Goal: Answer question/provide support: Share knowledge or assist other users

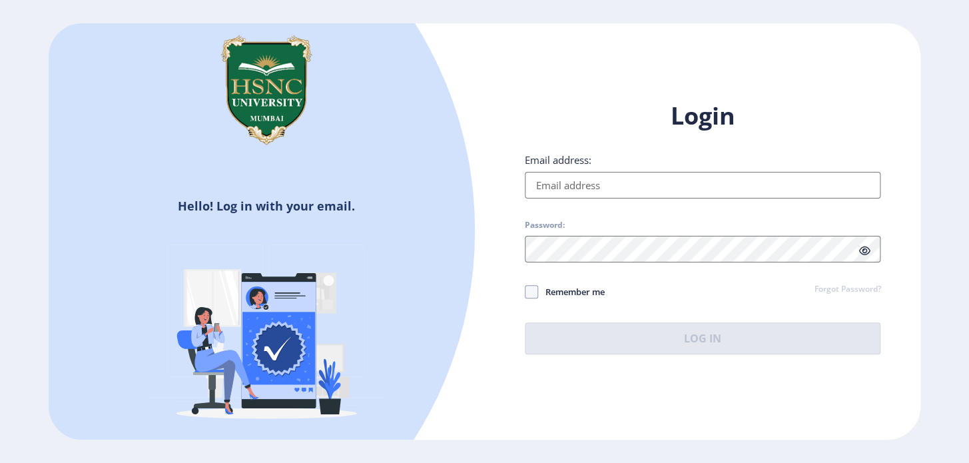
type input "[EMAIL_ADDRESS][DOMAIN_NAME]"
click at [697, 334] on button "Log In" at bounding box center [703, 338] width 356 height 32
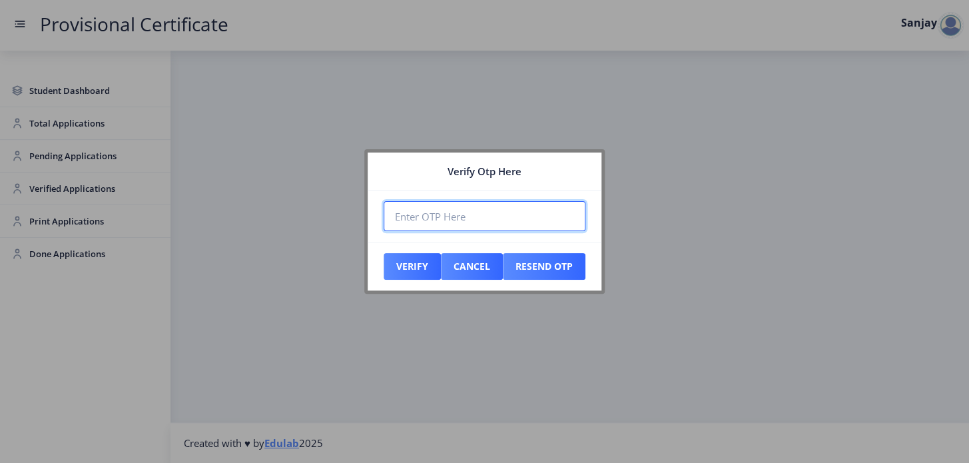
paste input "482845"
type input "482845"
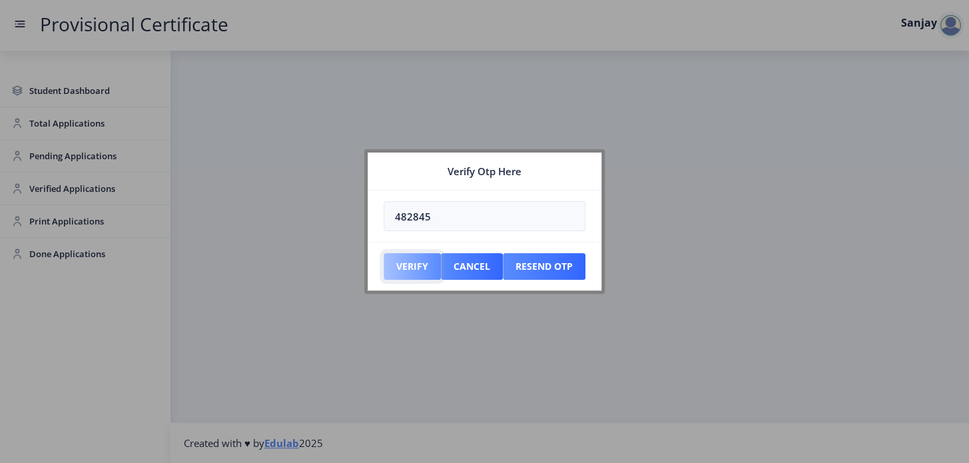
click at [407, 264] on button "Verify" at bounding box center [411, 266] width 57 height 27
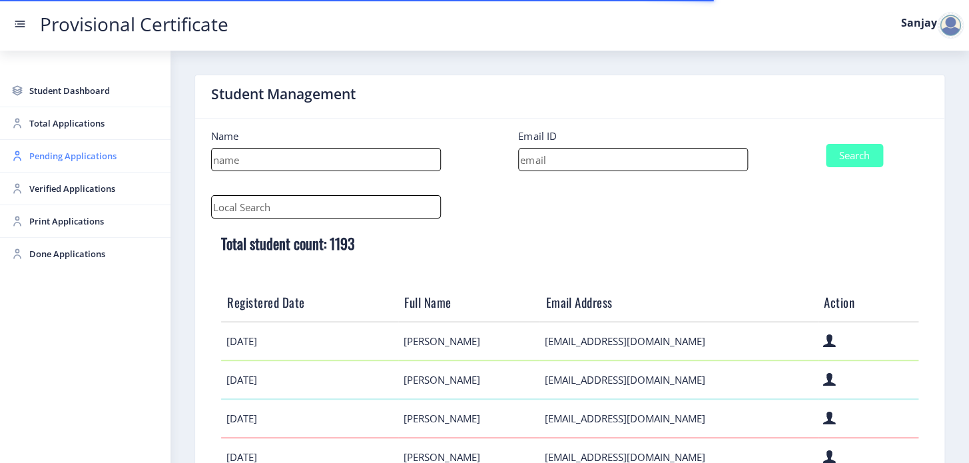
click at [69, 159] on span "Pending Applications" at bounding box center [94, 156] width 130 height 16
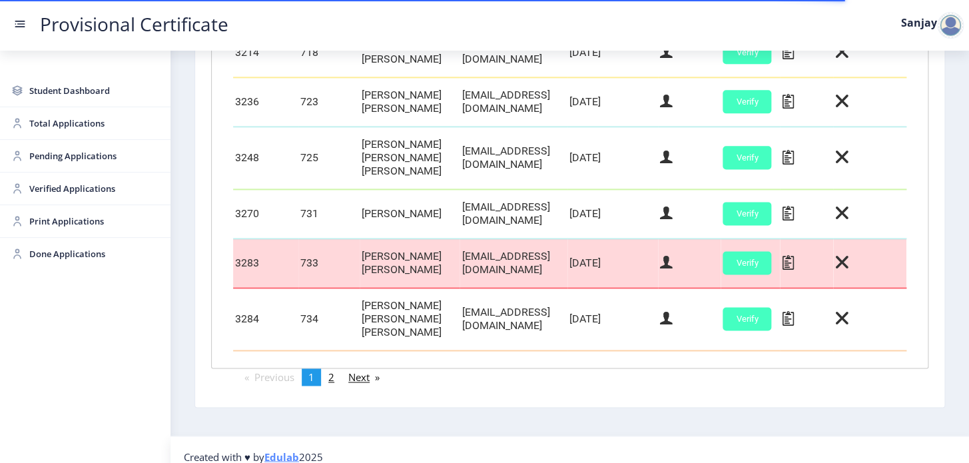
scroll to position [656, 0]
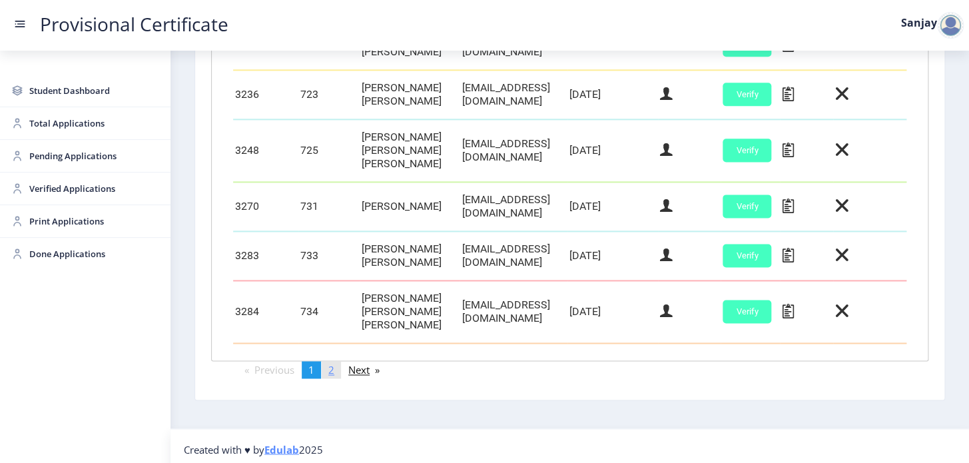
click at [337, 365] on link "page 2" at bounding box center [331, 369] width 19 height 17
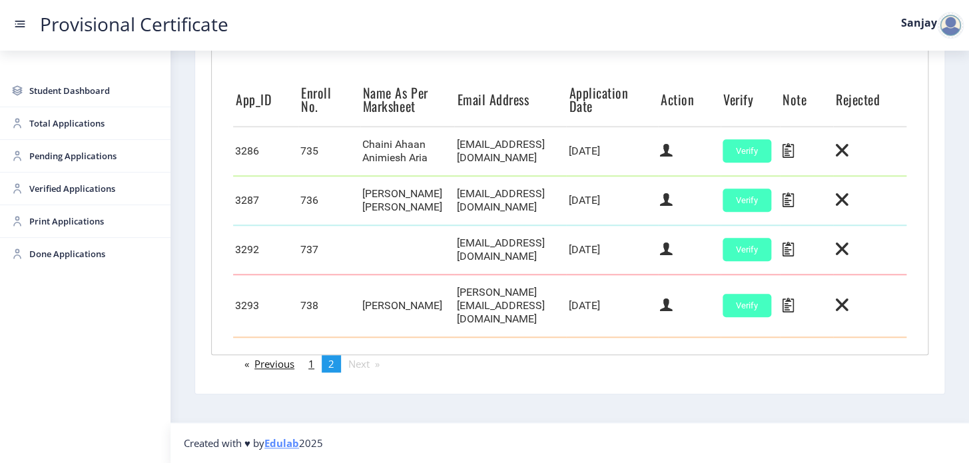
scroll to position [348, 0]
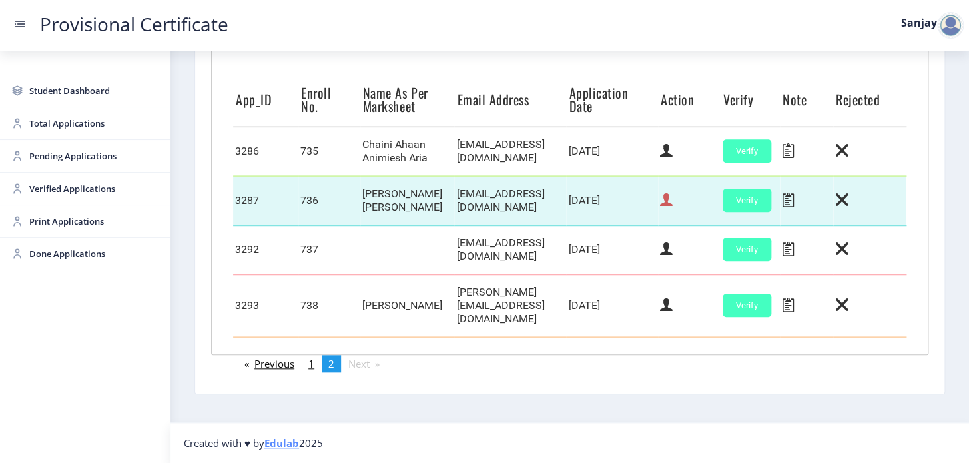
click at [669, 208] on icon at bounding box center [666, 199] width 13 height 17
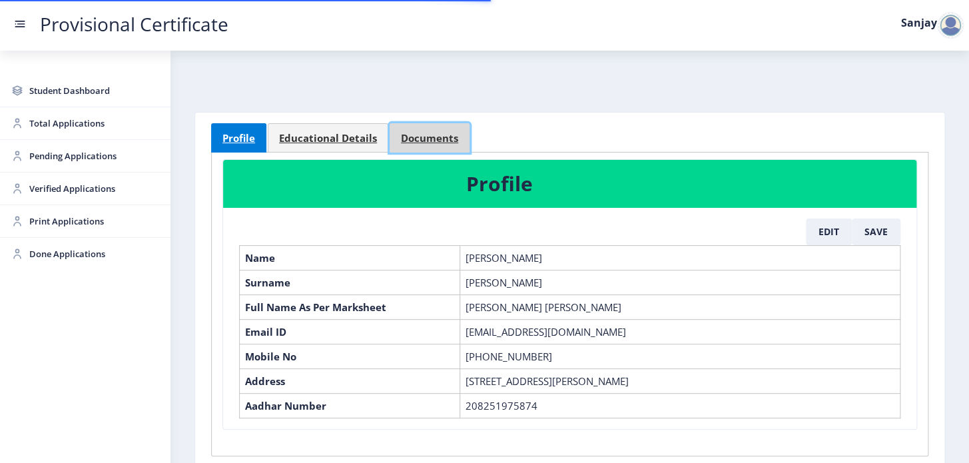
click at [401, 137] on span "Documents" at bounding box center [429, 138] width 57 height 10
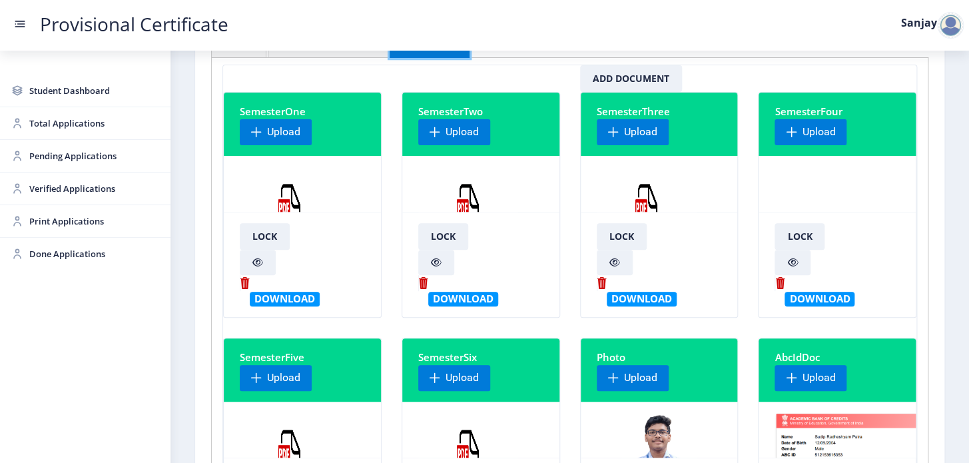
scroll to position [181, 0]
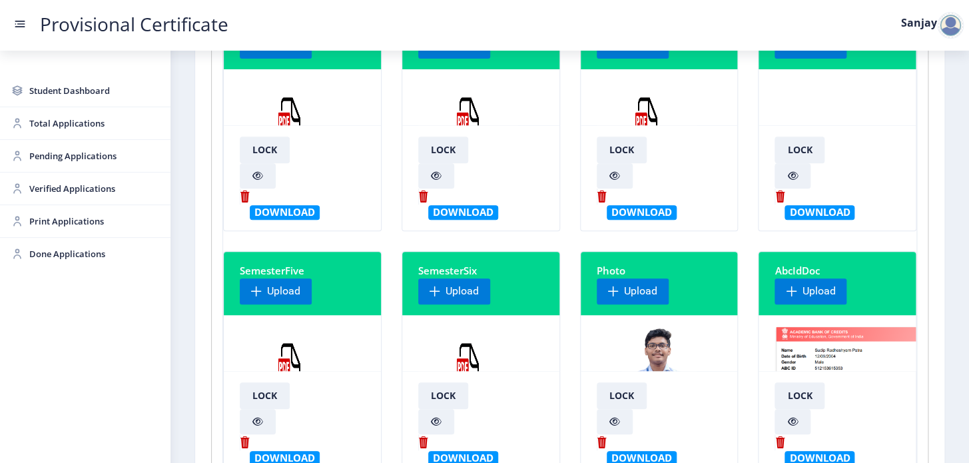
click at [469, 344] on img at bounding box center [468, 376] width 100 height 100
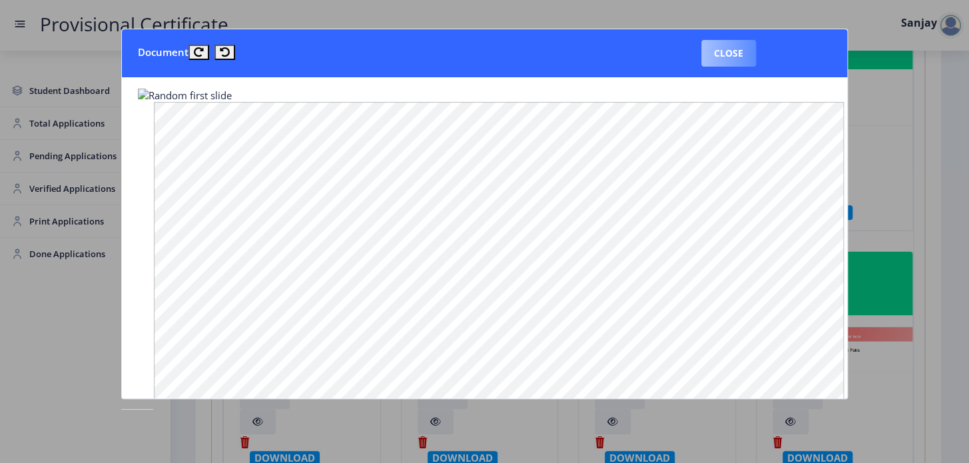
click at [723, 47] on button "Close" at bounding box center [728, 53] width 55 height 27
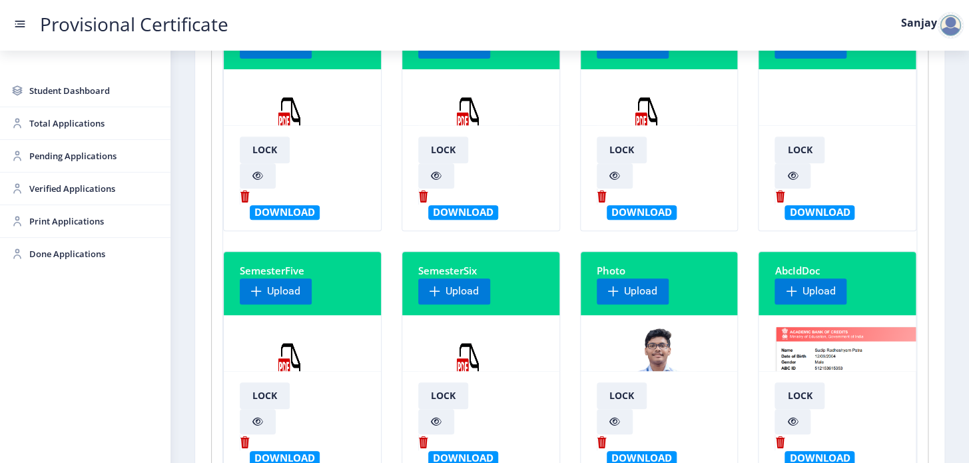
scroll to position [0, 0]
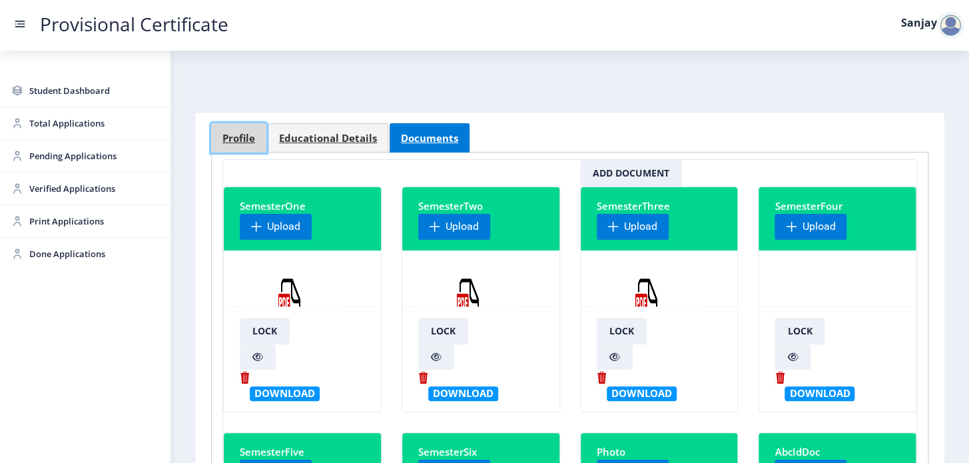
click at [238, 133] on span "Profile" at bounding box center [238, 138] width 33 height 10
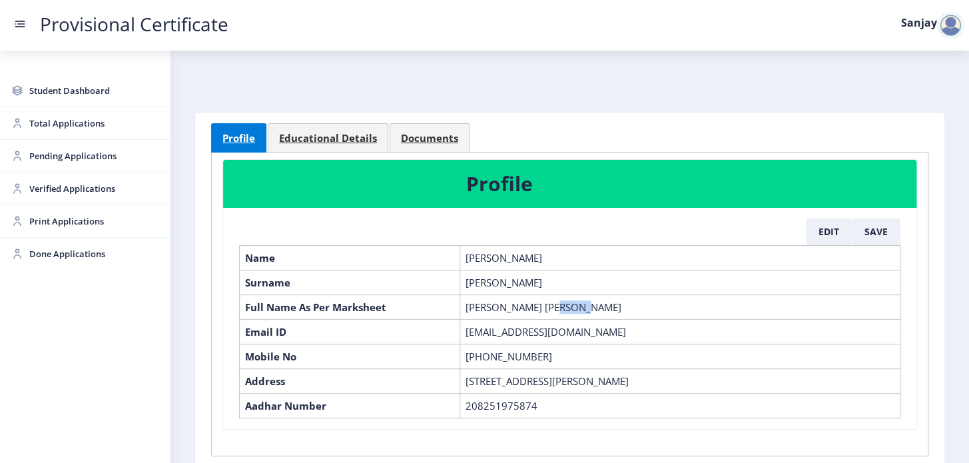
drag, startPoint x: 555, startPoint y: 308, endPoint x: 589, endPoint y: 306, distance: 34.0
click at [589, 306] on td "[PERSON_NAME] [PERSON_NAME]" at bounding box center [679, 306] width 440 height 25
copy td "[PERSON_NAME]"
click at [827, 230] on button "Edit" at bounding box center [828, 231] width 46 height 27
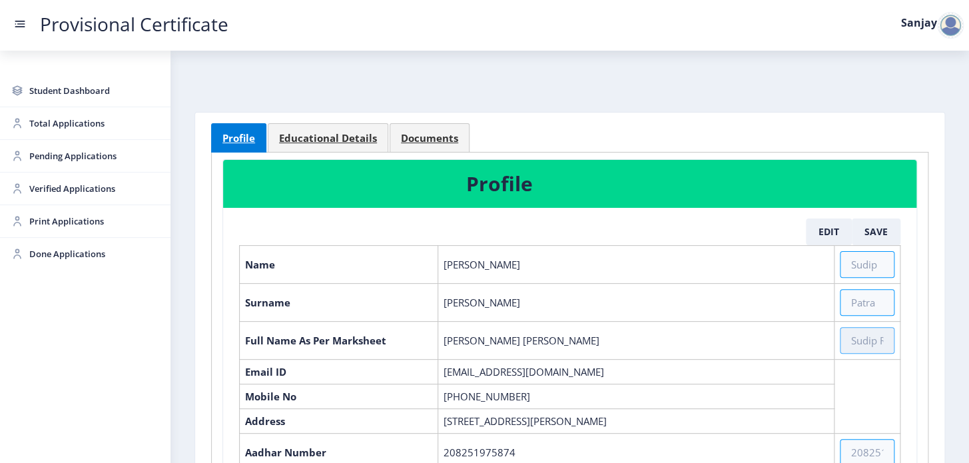
click at [851, 335] on input "text" at bounding box center [866, 340] width 55 height 27
paste input "[PERSON_NAME]"
drag, startPoint x: 441, startPoint y: 339, endPoint x: 527, endPoint y: 345, distance: 85.4
click at [527, 345] on td "[PERSON_NAME] [PERSON_NAME]" at bounding box center [635, 340] width 396 height 38
copy td "[PERSON_NAME]"
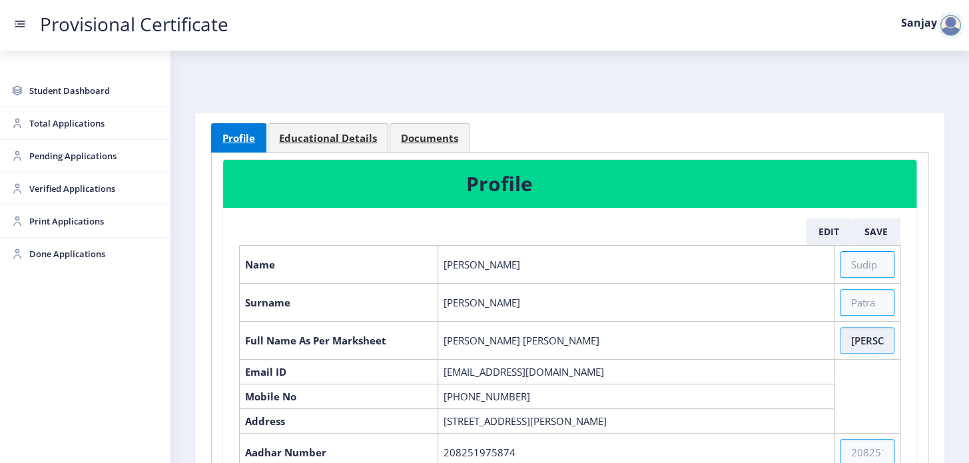
drag, startPoint x: 879, startPoint y: 341, endPoint x: 882, endPoint y: 350, distance: 9.3
click at [880, 342] on input "[PERSON_NAME]" at bounding box center [866, 340] width 55 height 27
paste input "[PERSON_NAME]"
type input "[PERSON_NAME] [PERSON_NAME]"
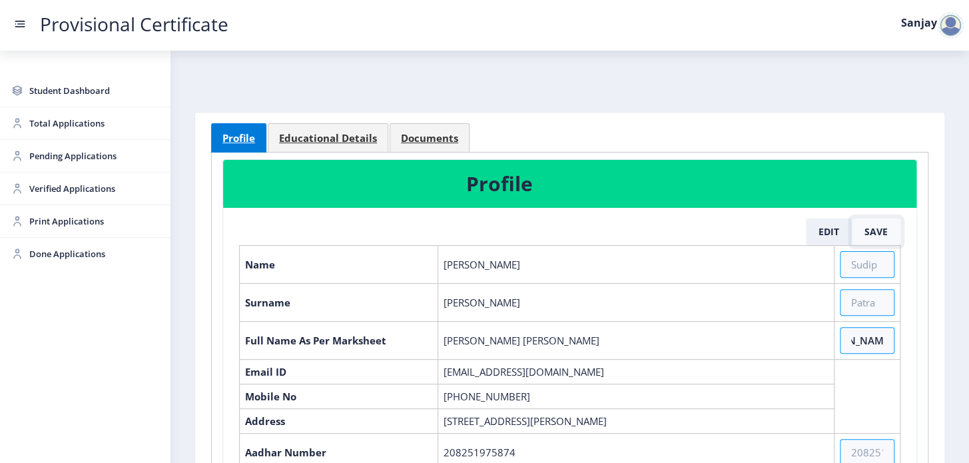
scroll to position [0, 0]
click at [871, 227] on button "Save" at bounding box center [875, 231] width 49 height 27
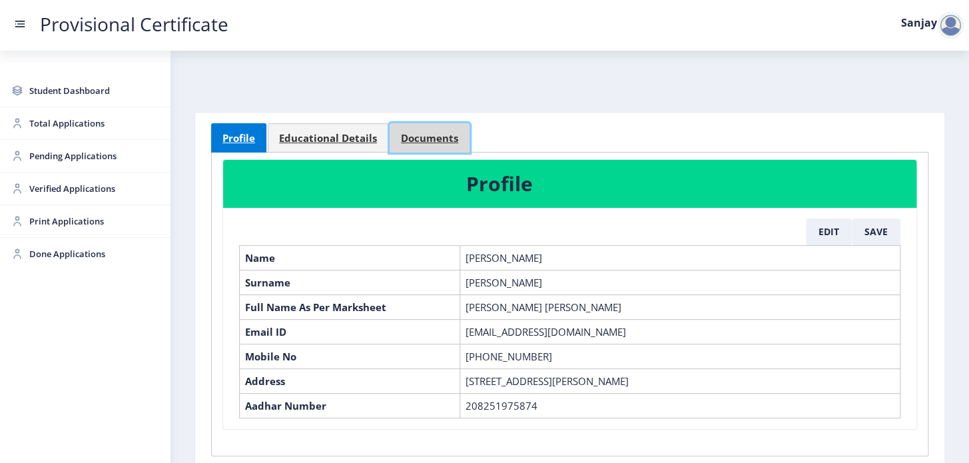
click at [431, 140] on span "Documents" at bounding box center [429, 138] width 57 height 10
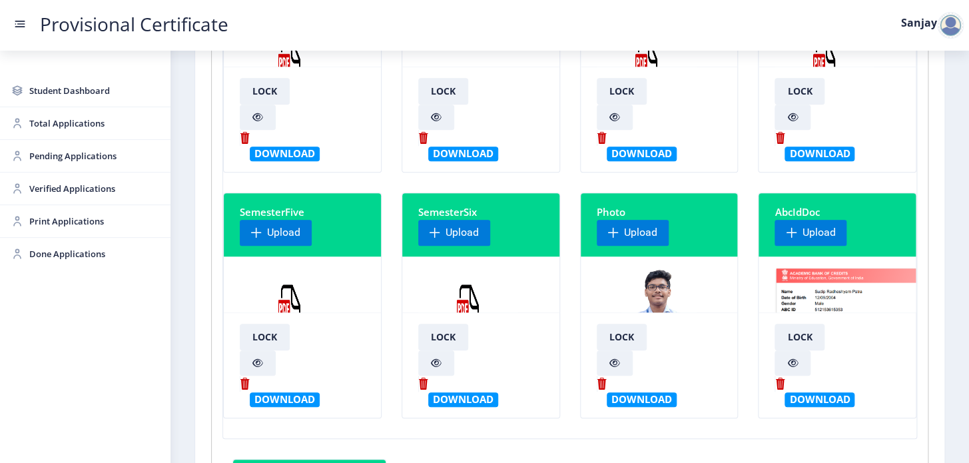
scroll to position [302, 0]
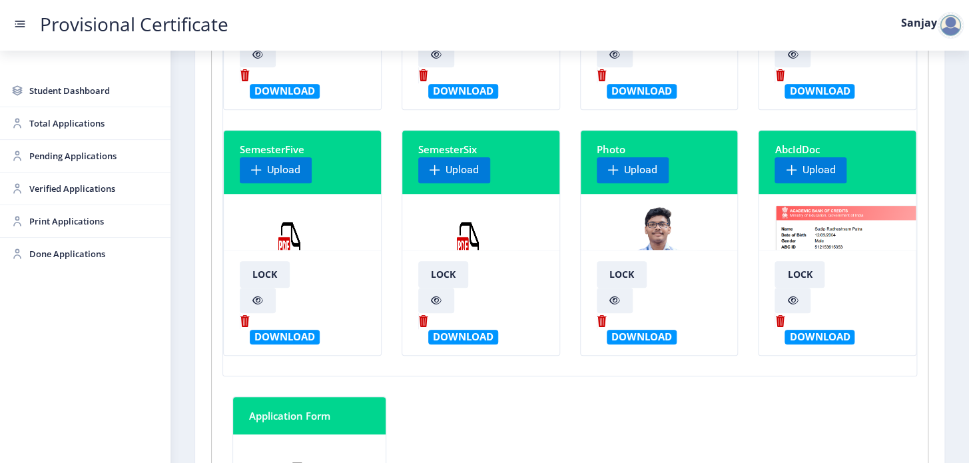
click at [491, 236] on img at bounding box center [468, 254] width 100 height 100
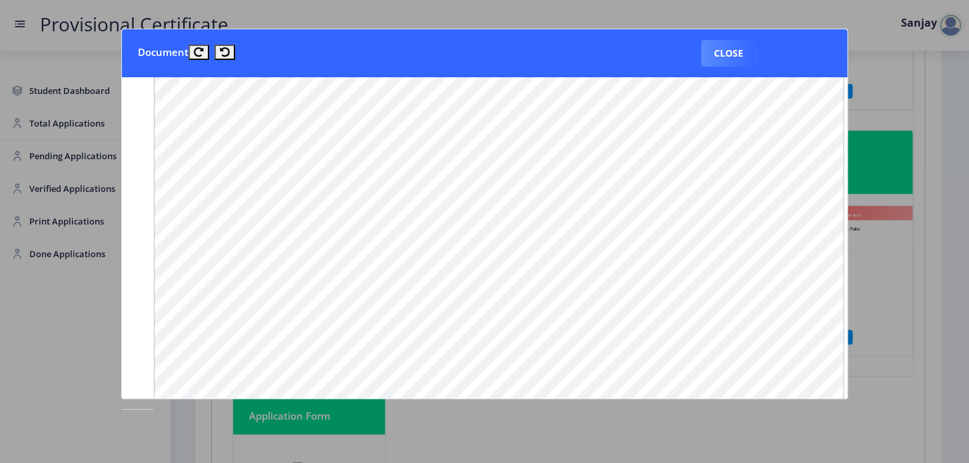
scroll to position [120, 0]
click at [739, 56] on button "Close" at bounding box center [728, 53] width 55 height 27
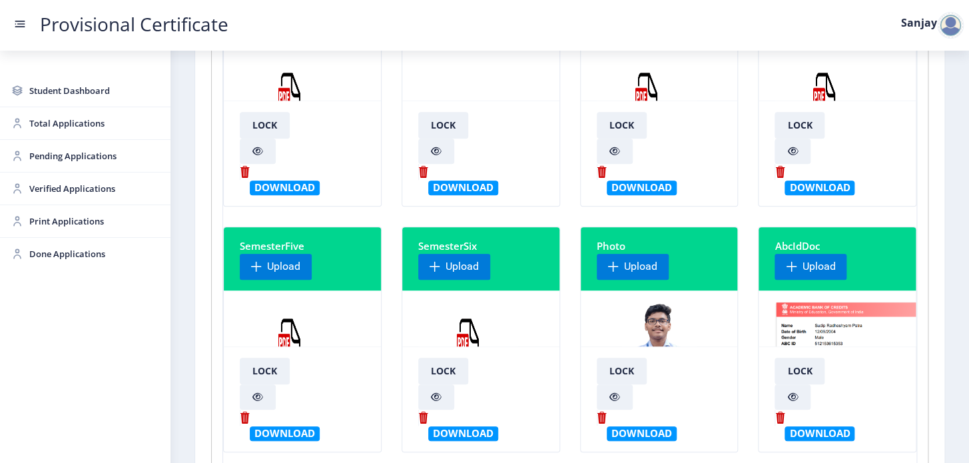
scroll to position [60, 0]
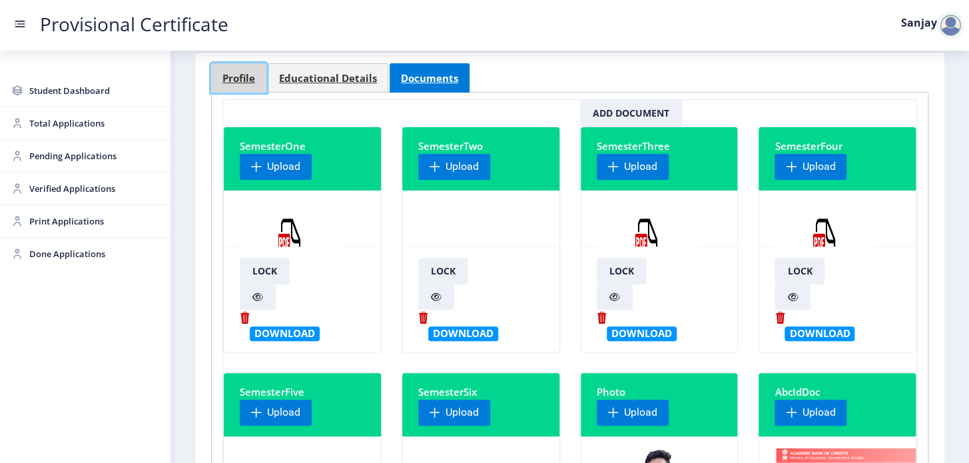
click at [242, 77] on span "Profile" at bounding box center [238, 78] width 33 height 10
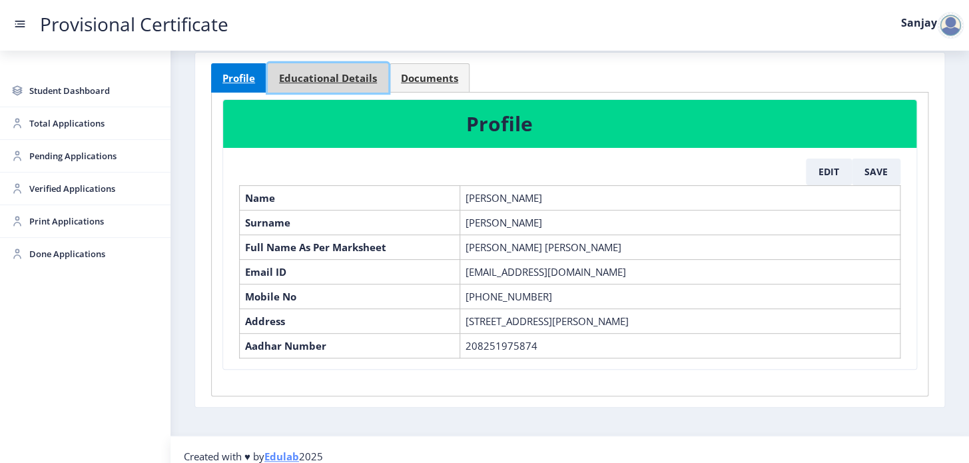
click at [340, 77] on span "Educational Details" at bounding box center [328, 78] width 98 height 10
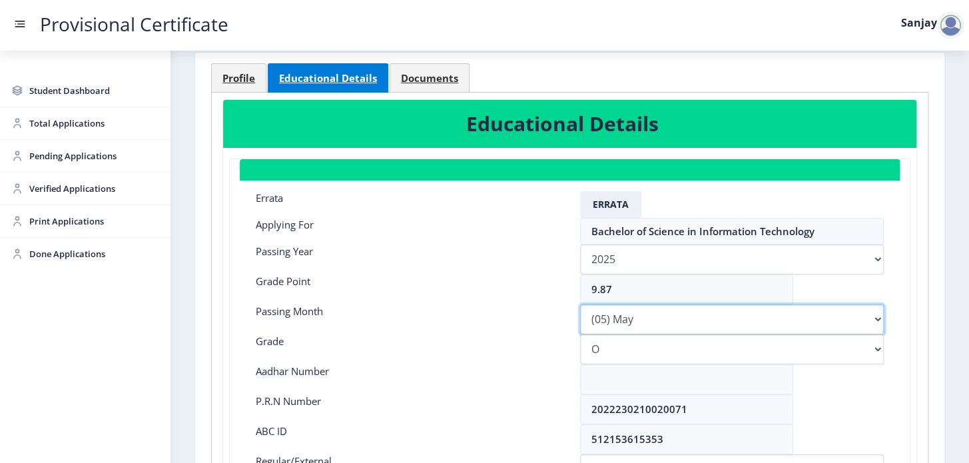
click at [874, 318] on select "Please select PassingMonth (01) January (02) February (03) March (04) April (05…" at bounding box center [732, 319] width 304 height 30
select select "March"
click at [580, 304] on select "Please select PassingMonth (01) January (02) February (03) March (04) April (05…" at bounding box center [732, 319] width 304 height 30
click at [873, 345] on select "Select Grade O A+ A B+ B C D F(Fail)" at bounding box center [732, 349] width 304 height 30
select select "A+"
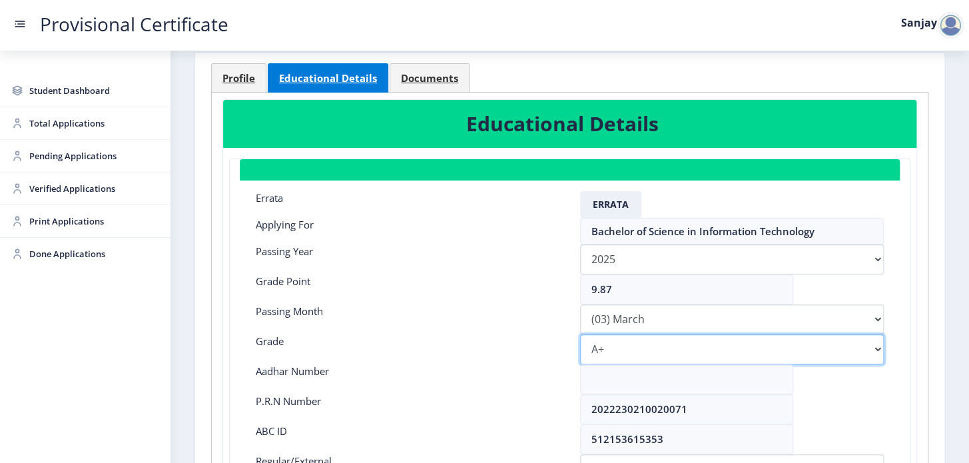
click at [580, 334] on select "Select Grade O A+ A B+ B C D F(Fail)" at bounding box center [732, 349] width 304 height 30
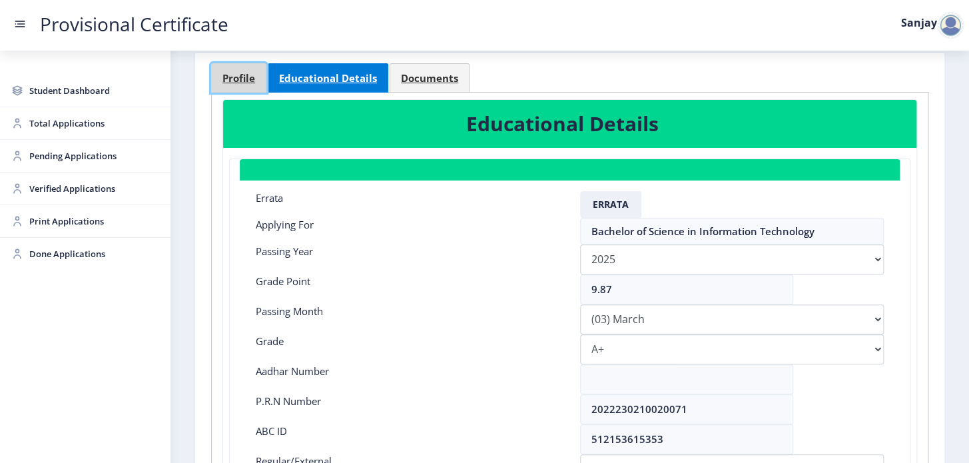
click at [240, 73] on span "Profile" at bounding box center [238, 78] width 33 height 10
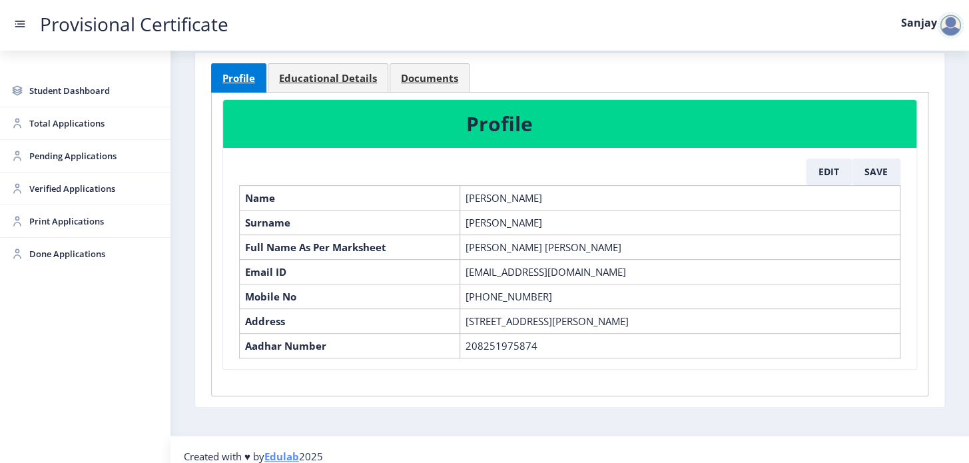
drag, startPoint x: 464, startPoint y: 243, endPoint x: 656, endPoint y: 244, distance: 192.4
click at [656, 244] on td "[PERSON_NAME] [PERSON_NAME]" at bounding box center [679, 246] width 440 height 25
copy td "[PERSON_NAME] [PERSON_NAME]"
click at [341, 75] on span "Educational Details" at bounding box center [328, 78] width 98 height 10
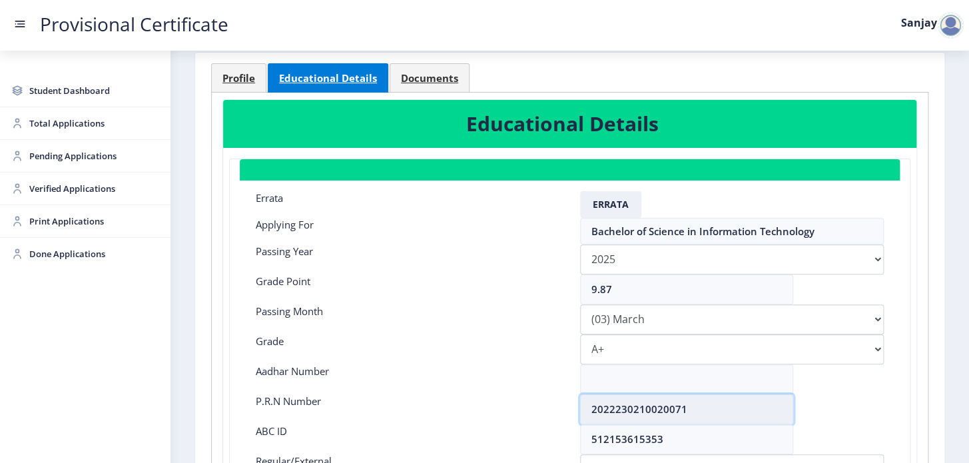
drag, startPoint x: 586, startPoint y: 406, endPoint x: 702, endPoint y: 400, distance: 115.3
click at [701, 401] on input "2022230210020071" at bounding box center [686, 409] width 213 height 30
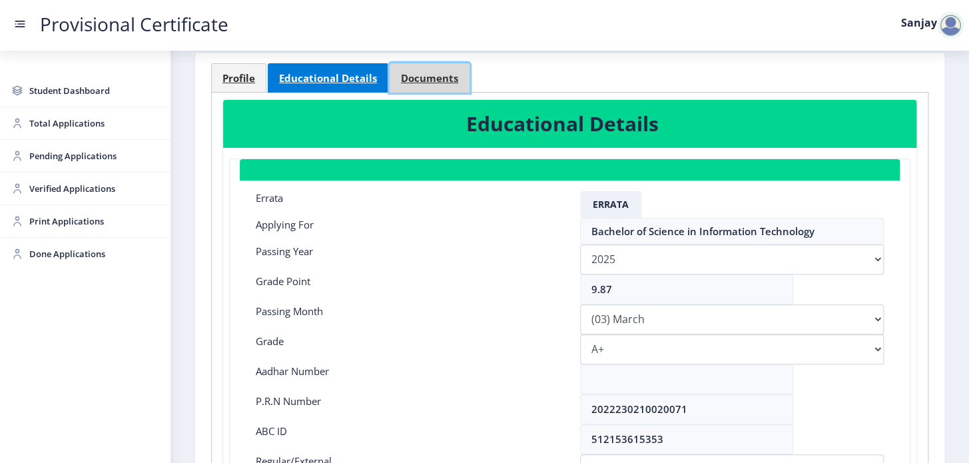
click at [431, 79] on span "Documents" at bounding box center [429, 78] width 57 height 10
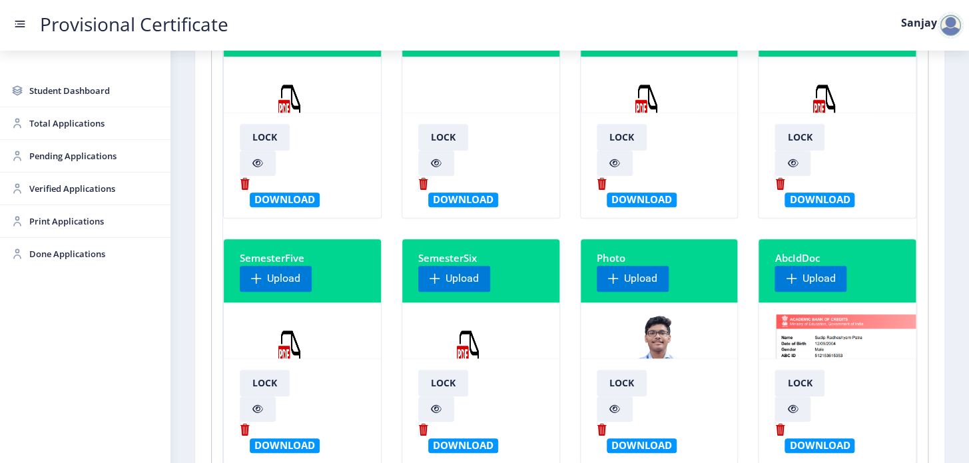
scroll to position [242, 0]
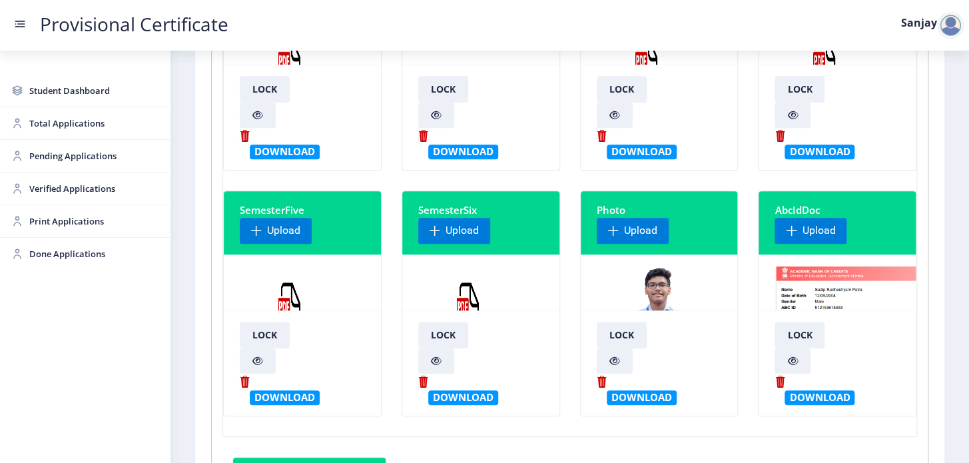
click at [454, 290] on img at bounding box center [468, 315] width 100 height 100
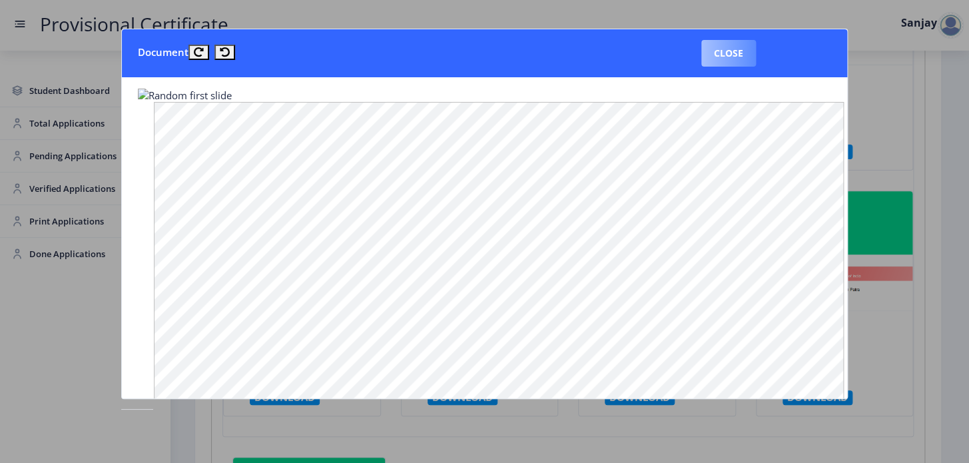
click at [737, 57] on button "Close" at bounding box center [728, 53] width 55 height 27
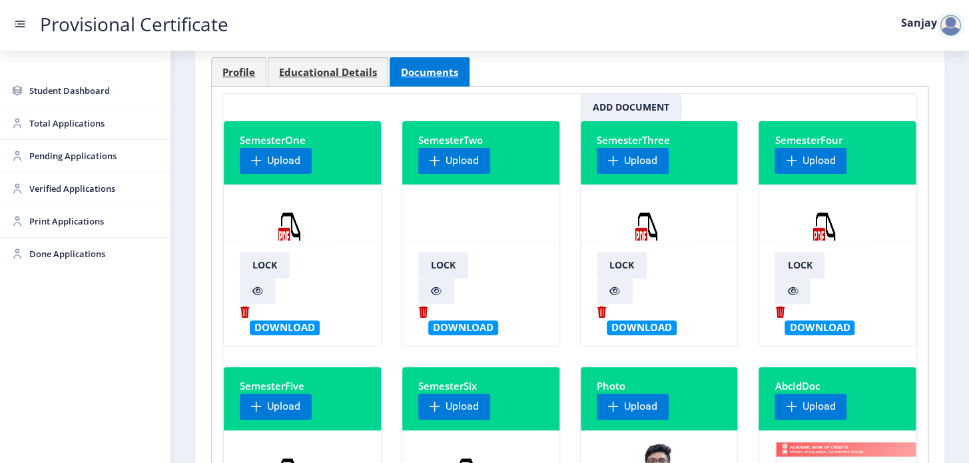
scroll to position [0, 0]
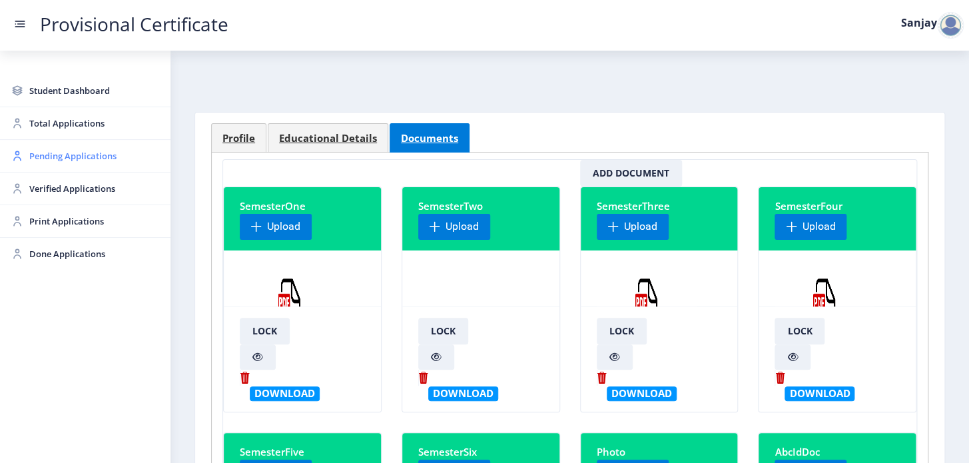
click at [85, 159] on span "Pending Applications" at bounding box center [94, 156] width 130 height 16
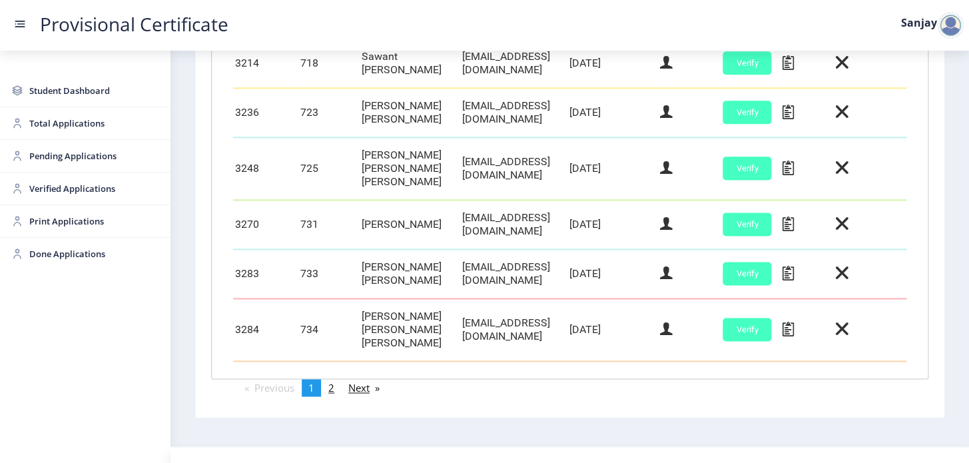
scroll to position [656, 0]
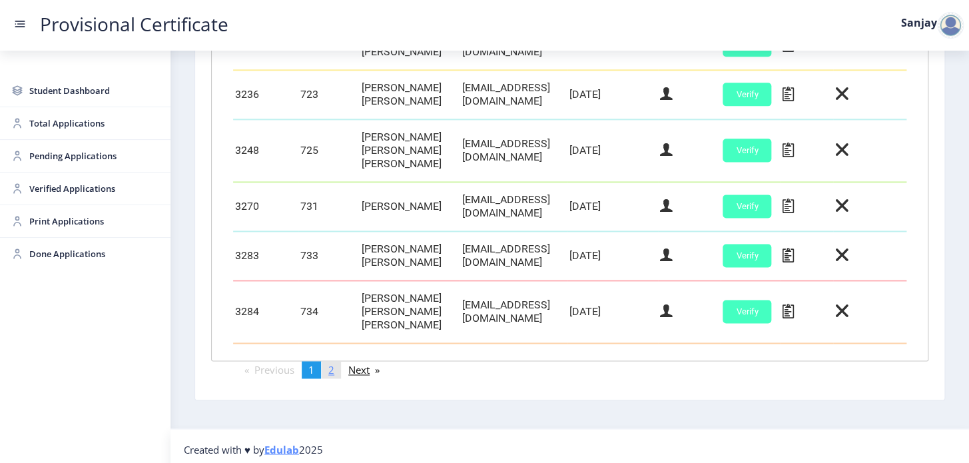
click at [339, 367] on link "page 2" at bounding box center [331, 369] width 19 height 17
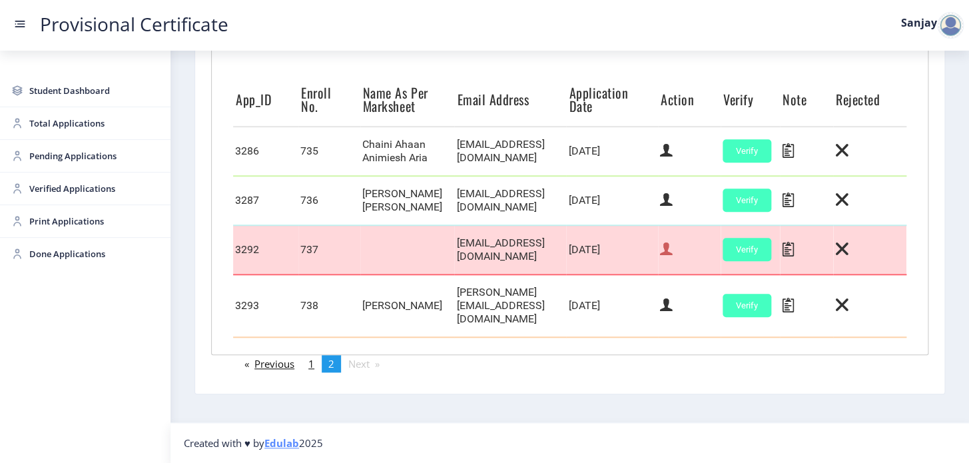
click at [672, 258] on icon at bounding box center [666, 248] width 13 height 17
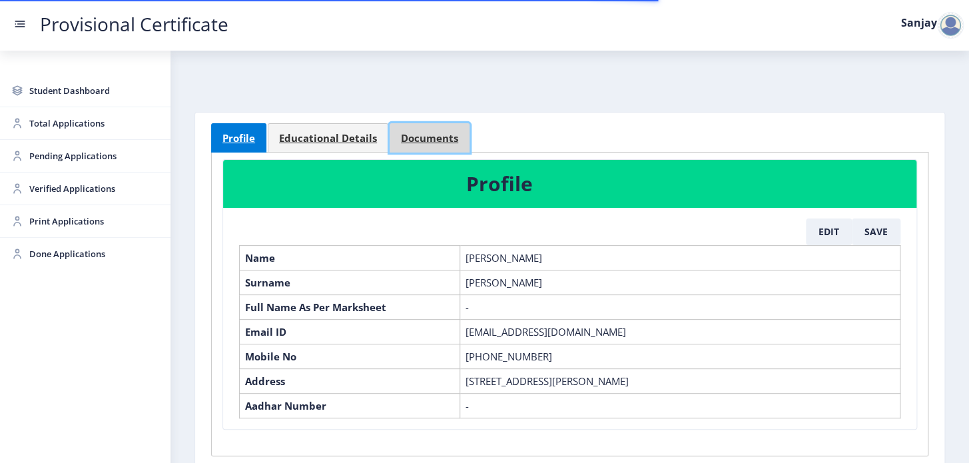
click at [424, 144] on link "Documents" at bounding box center [429, 137] width 80 height 29
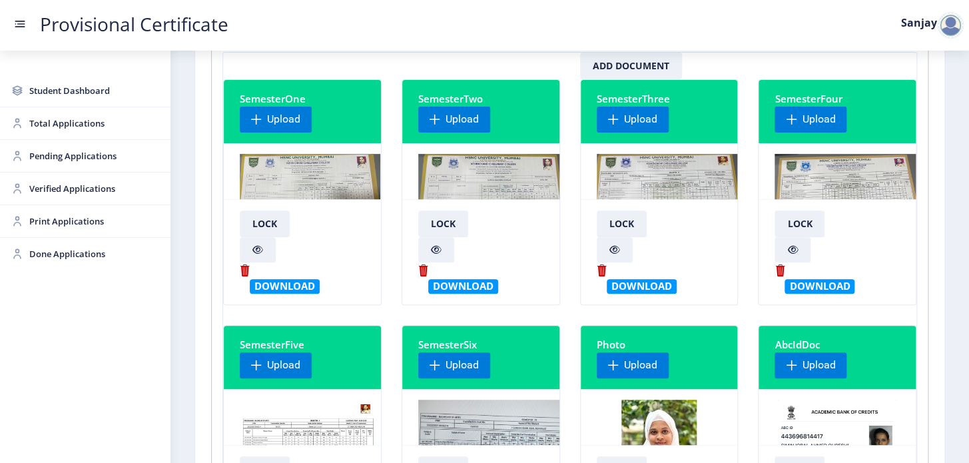
scroll to position [242, 0]
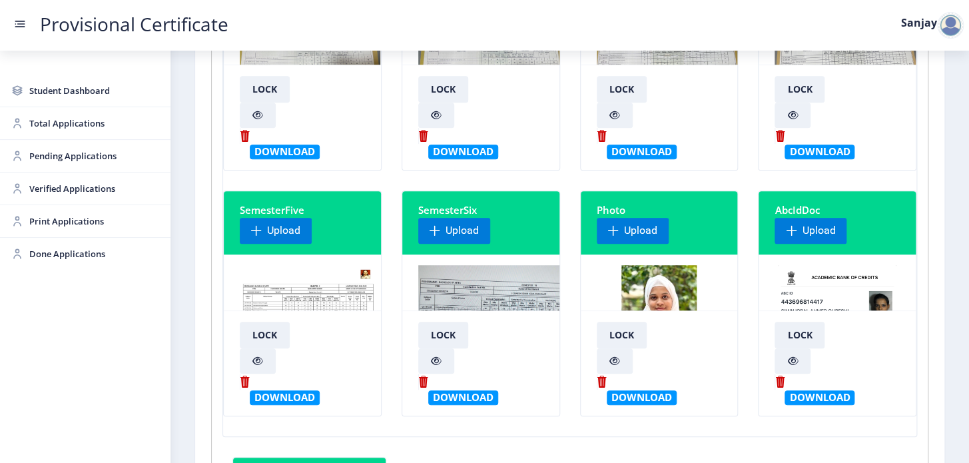
click at [469, 296] on img at bounding box center [516, 315] width 196 height 100
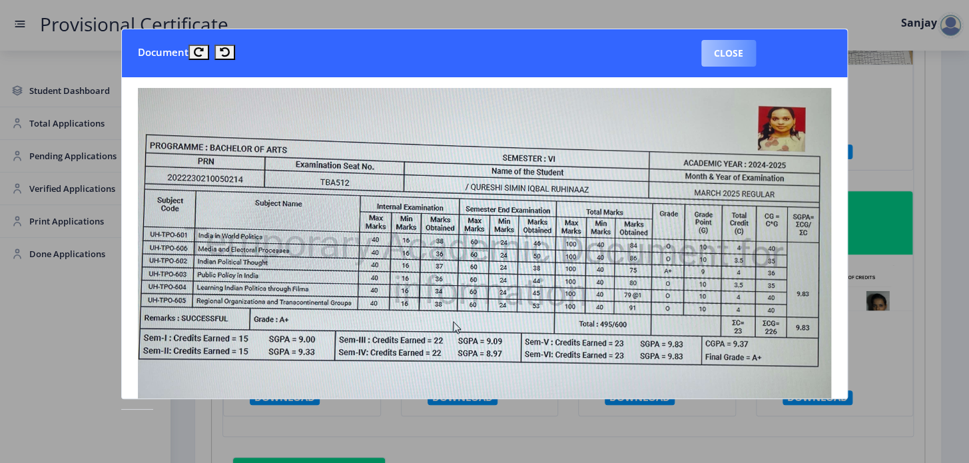
click at [732, 45] on button "Close" at bounding box center [728, 53] width 55 height 27
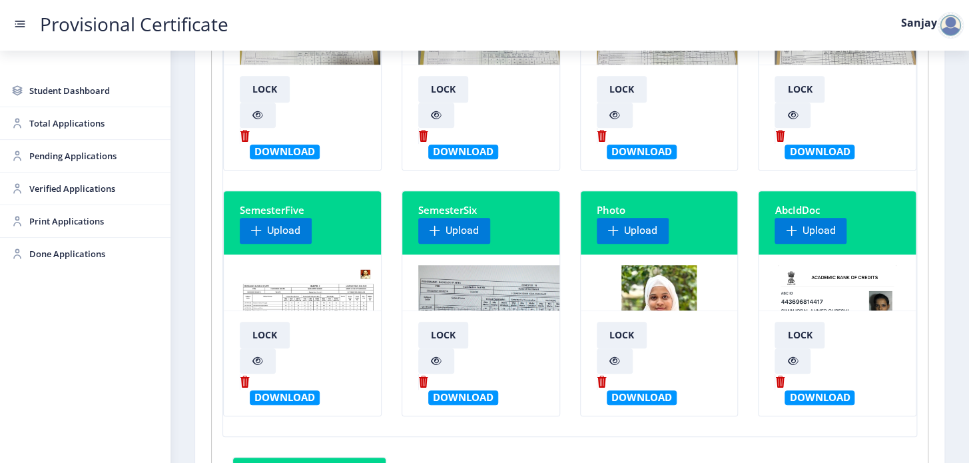
scroll to position [0, 0]
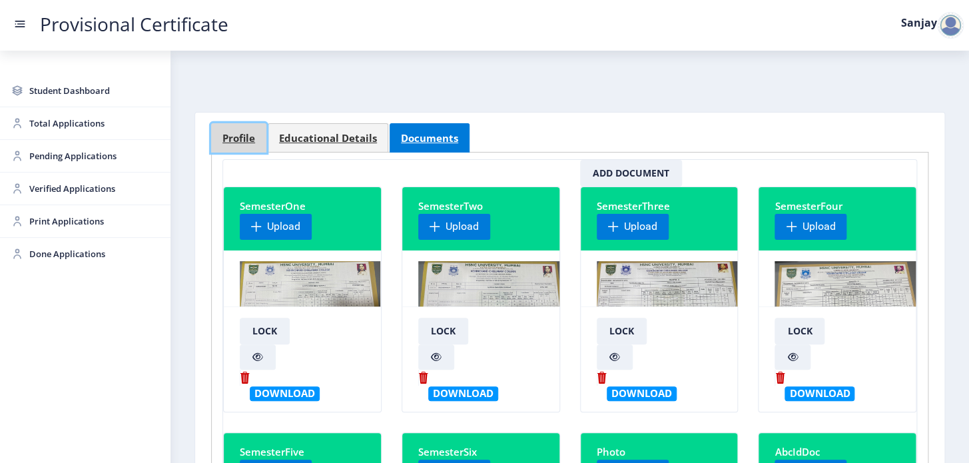
click at [246, 146] on link "Profile" at bounding box center [238, 137] width 55 height 29
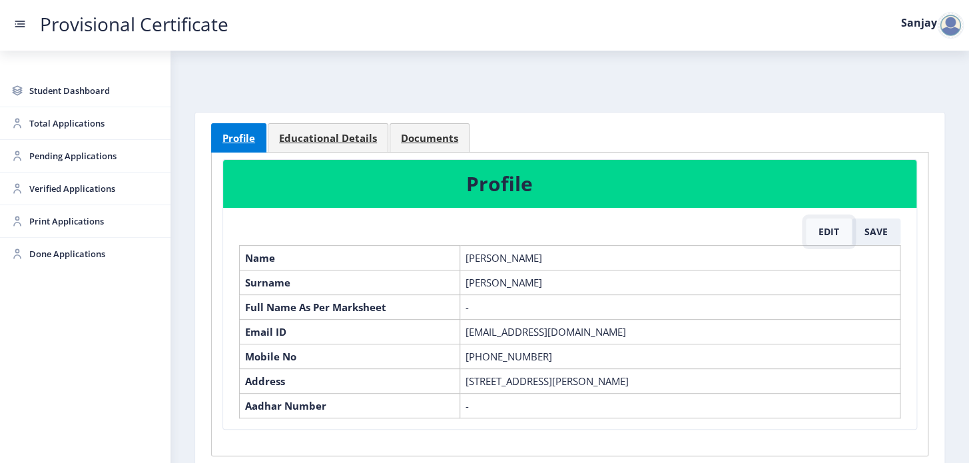
click at [825, 233] on button "Edit" at bounding box center [828, 231] width 46 height 27
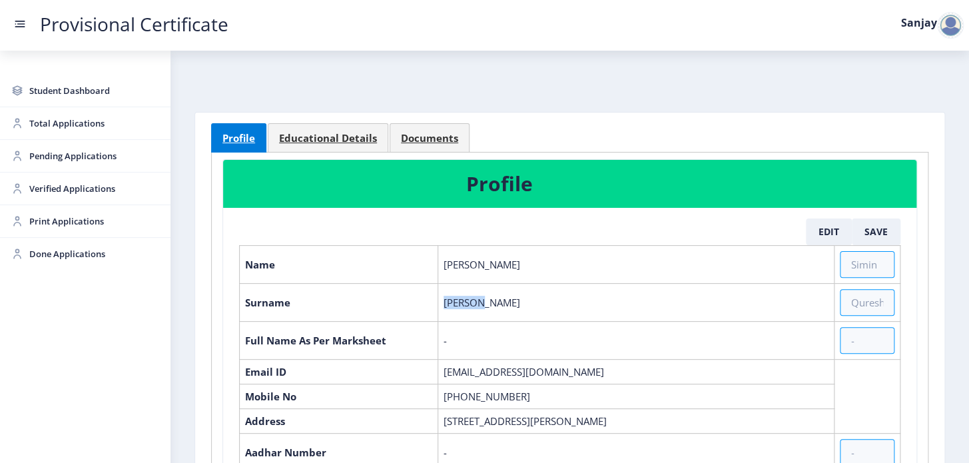
drag, startPoint x: 441, startPoint y: 302, endPoint x: 486, endPoint y: 302, distance: 45.3
click at [486, 302] on td "[PERSON_NAME]" at bounding box center [635, 302] width 396 height 38
copy td "[PERSON_NAME]"
click at [841, 335] on input "text" at bounding box center [866, 340] width 55 height 27
paste input "[PERSON_NAME]"
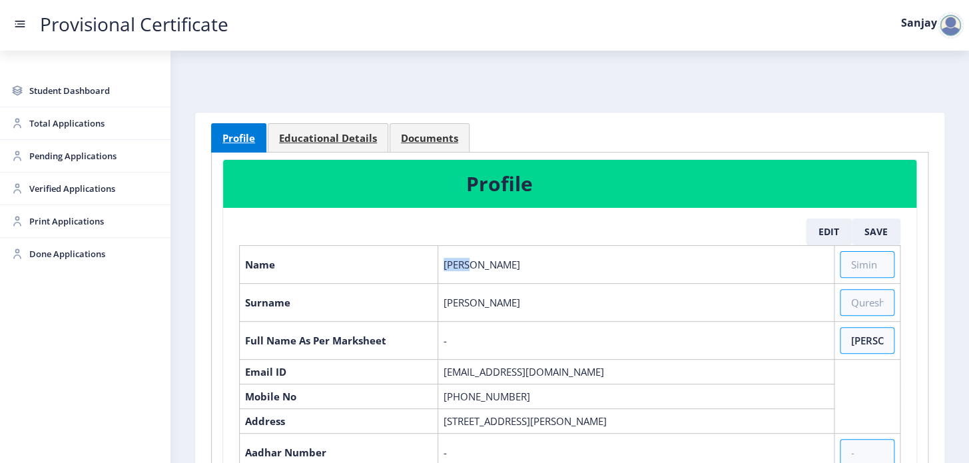
drag, startPoint x: 441, startPoint y: 262, endPoint x: 508, endPoint y: 262, distance: 67.2
click at [508, 262] on td "[PERSON_NAME]" at bounding box center [635, 264] width 396 height 38
copy td "[PERSON_NAME]"
click at [875, 340] on input "[PERSON_NAME]" at bounding box center [866, 340] width 55 height 27
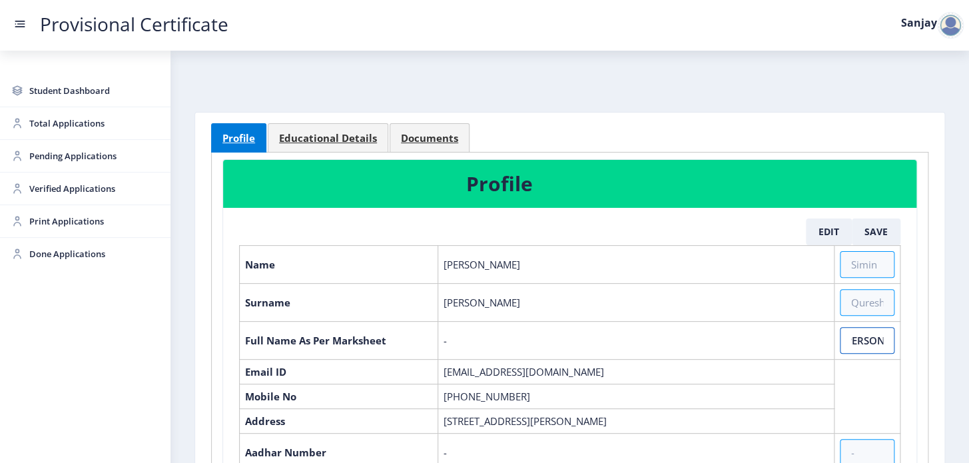
paste input "[PERSON_NAME]"
click at [451, 137] on span "Documents" at bounding box center [429, 138] width 57 height 10
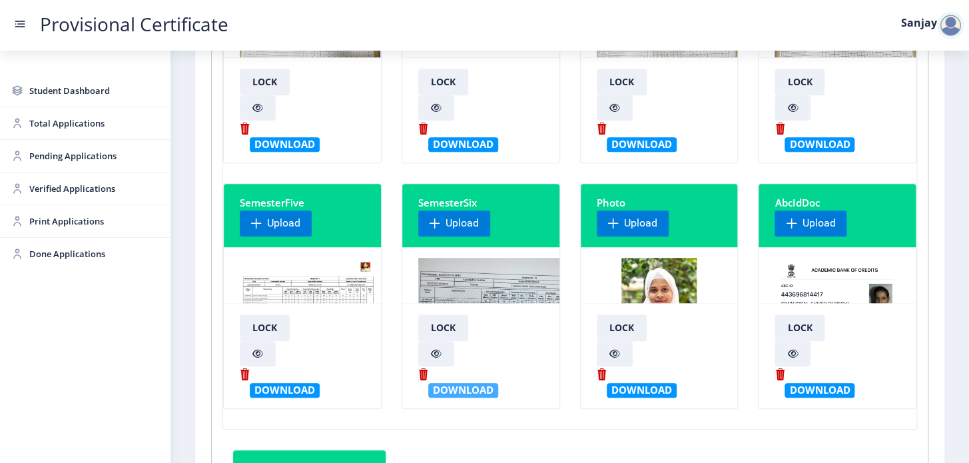
scroll to position [302, 0]
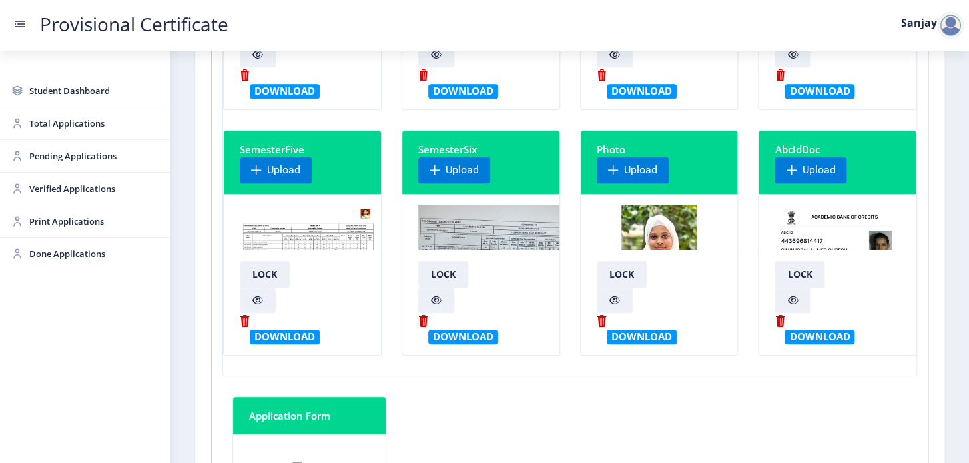
click at [462, 220] on img at bounding box center [516, 254] width 196 height 100
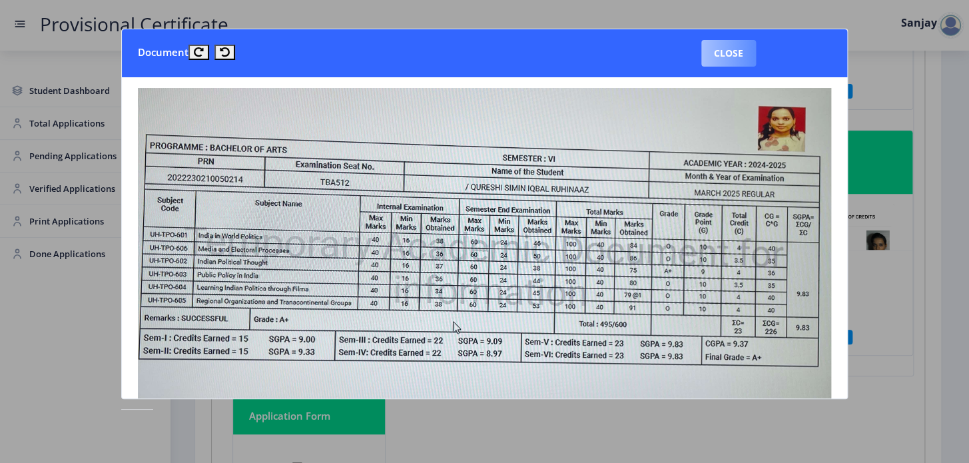
click at [716, 48] on button "Close" at bounding box center [728, 53] width 55 height 27
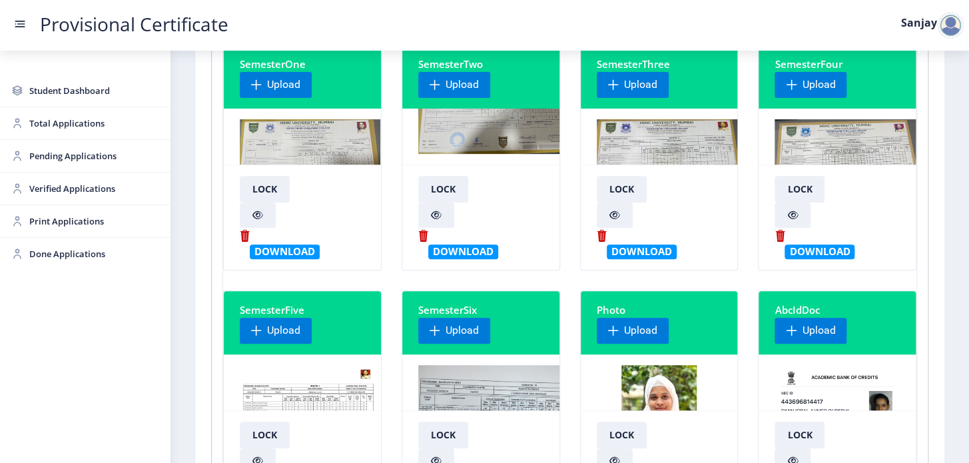
scroll to position [0, 0]
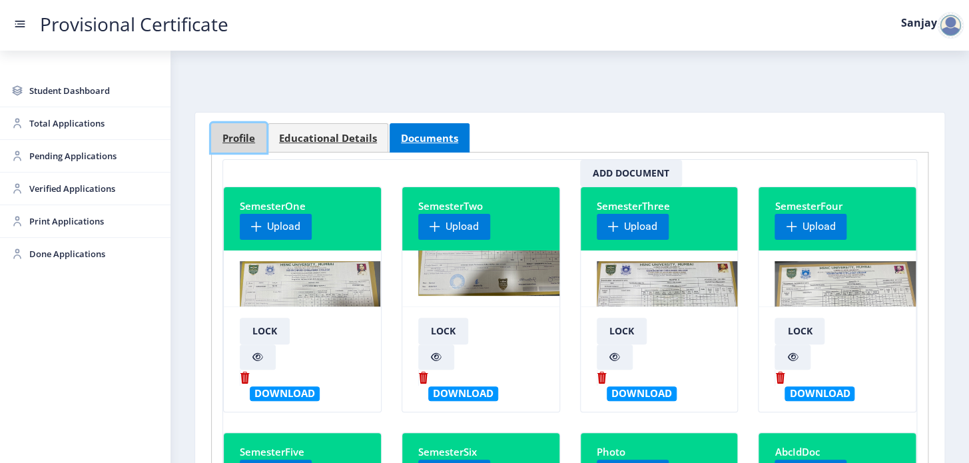
click at [247, 136] on span "Profile" at bounding box center [238, 138] width 33 height 10
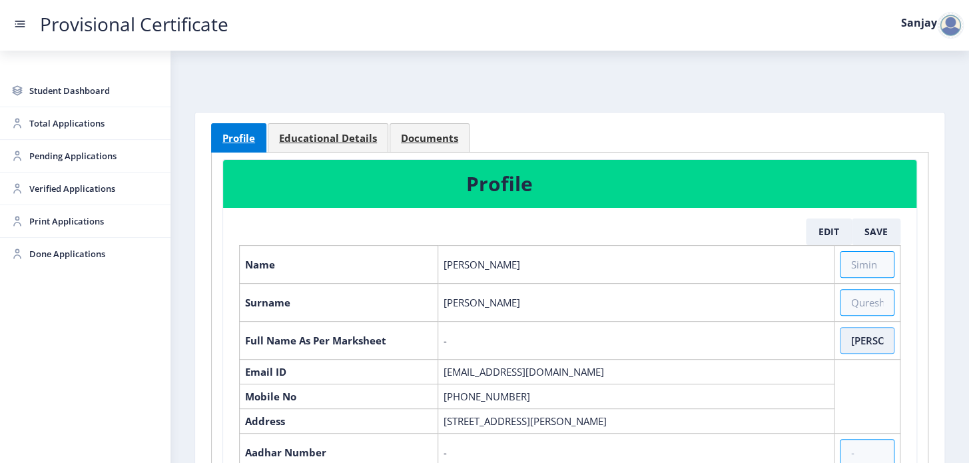
click at [870, 335] on input "[PERSON_NAME]" at bounding box center [866, 340] width 55 height 27
type input "[PERSON_NAME]"
click at [875, 232] on button "Save" at bounding box center [875, 231] width 49 height 27
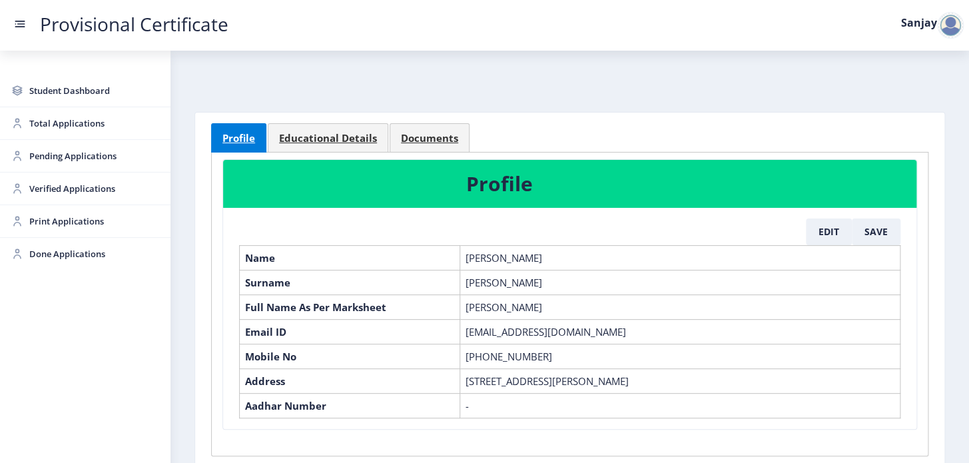
drag, startPoint x: 464, startPoint y: 306, endPoint x: 625, endPoint y: 306, distance: 161.1
click at [625, 306] on td "[PERSON_NAME]" at bounding box center [679, 306] width 440 height 25
copy td "[PERSON_NAME]"
click at [339, 134] on span "Educational Details" at bounding box center [328, 138] width 98 height 10
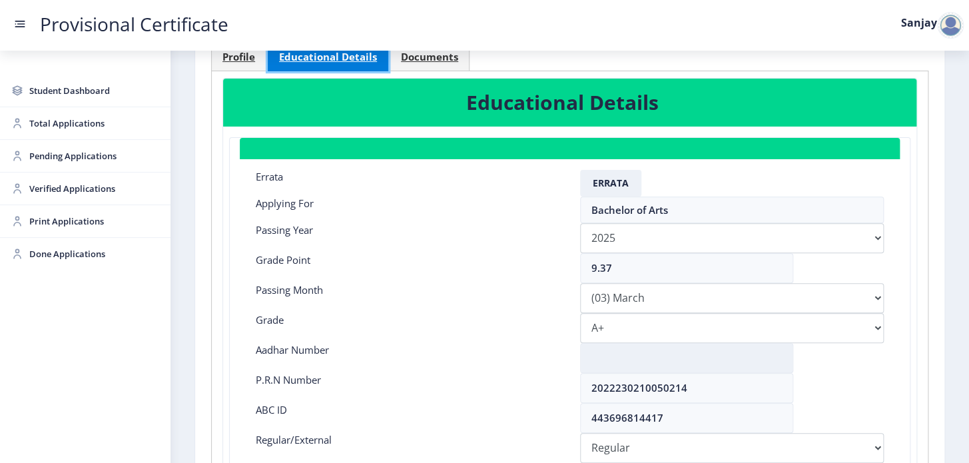
scroll to position [181, 0]
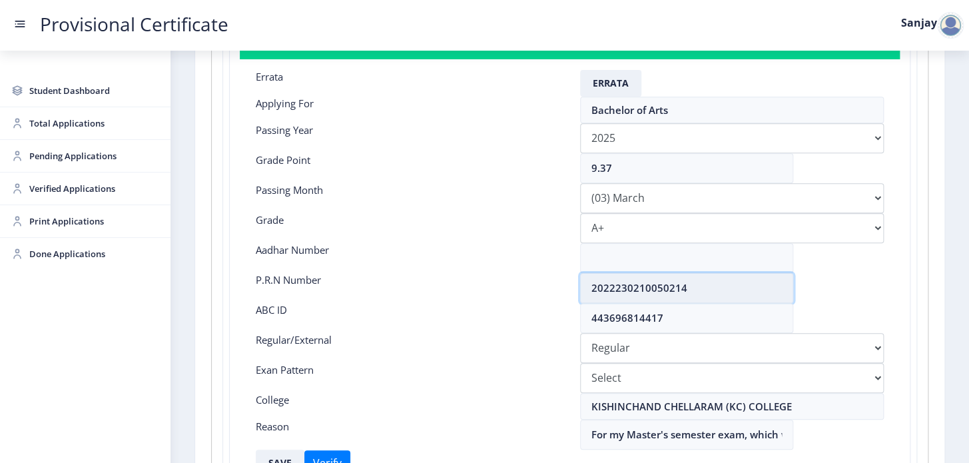
drag, startPoint x: 591, startPoint y: 287, endPoint x: 704, endPoint y: 287, distance: 112.5
click at [704, 287] on input "2022230210050214" at bounding box center [686, 288] width 213 height 30
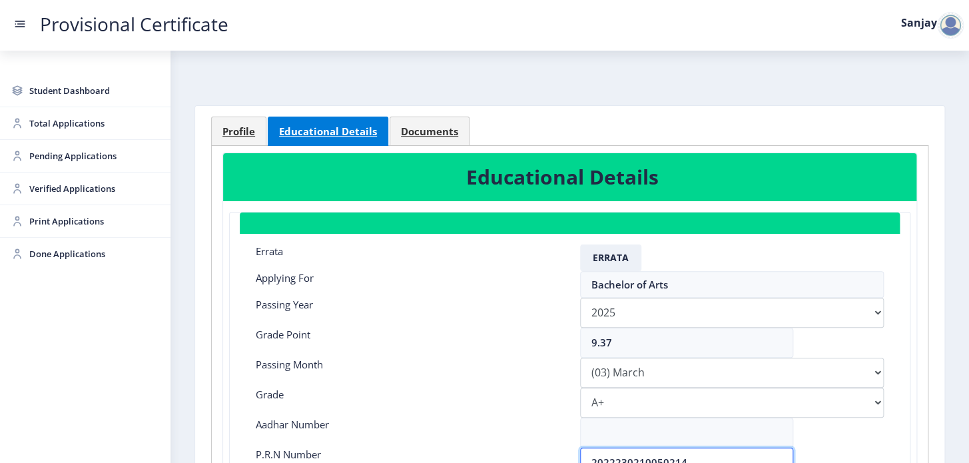
scroll to position [0, 0]
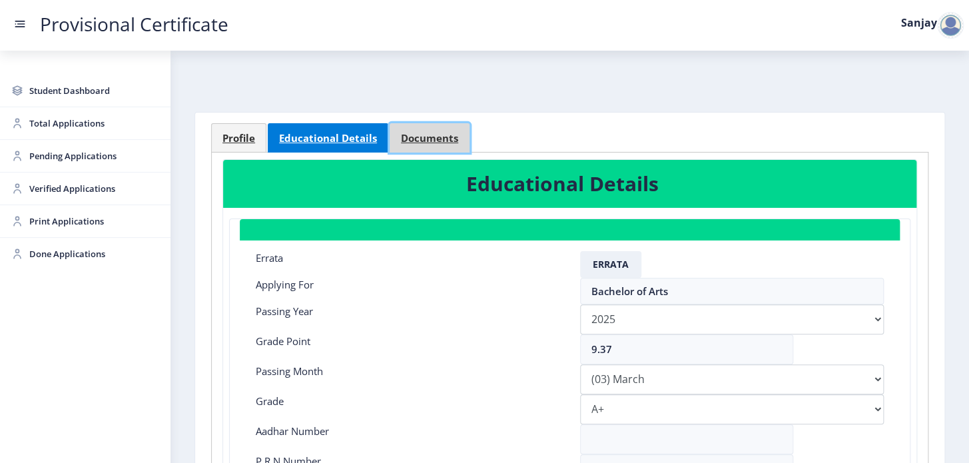
click at [420, 133] on span "Documents" at bounding box center [429, 138] width 57 height 10
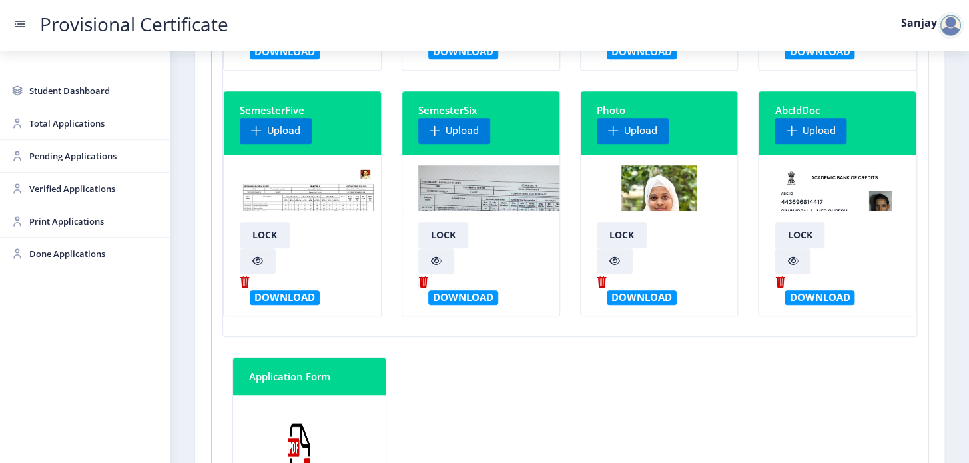
scroll to position [363, 0]
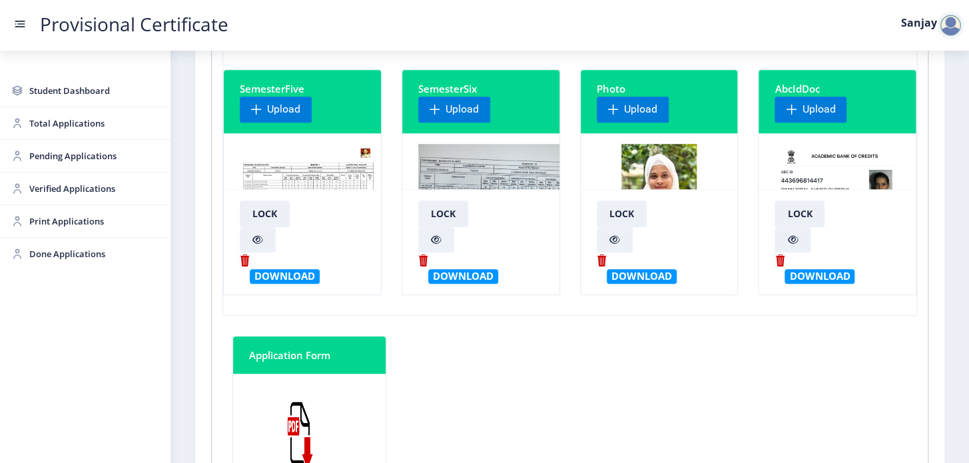
click at [466, 167] on img at bounding box center [516, 194] width 196 height 100
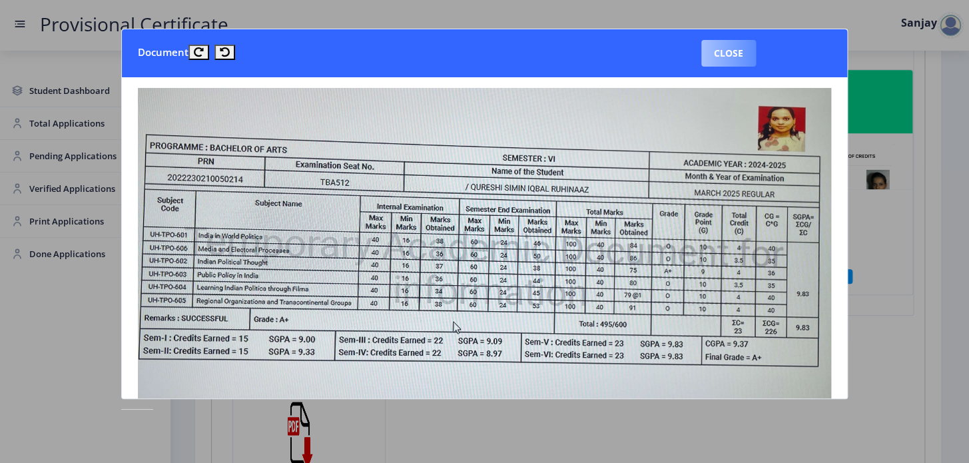
click at [739, 43] on button "Close" at bounding box center [728, 53] width 55 height 27
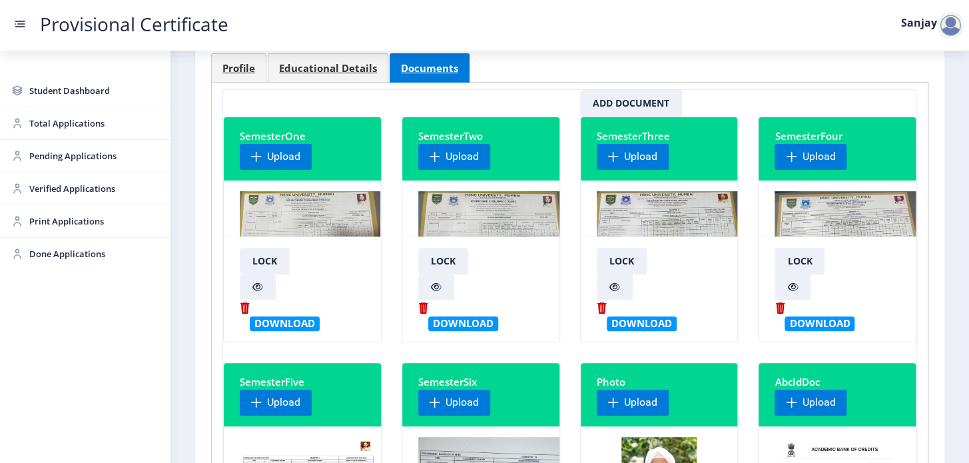
scroll to position [0, 0]
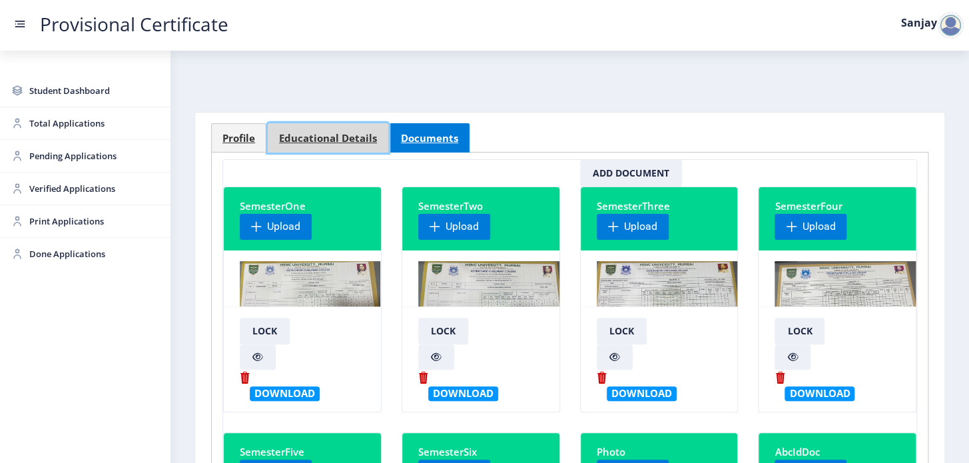
click at [338, 133] on span "Educational Details" at bounding box center [328, 138] width 98 height 10
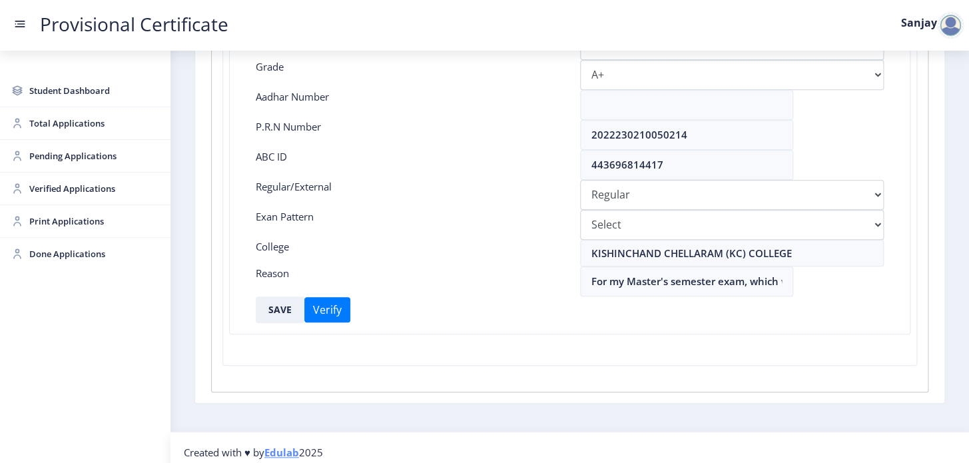
scroll to position [341, 0]
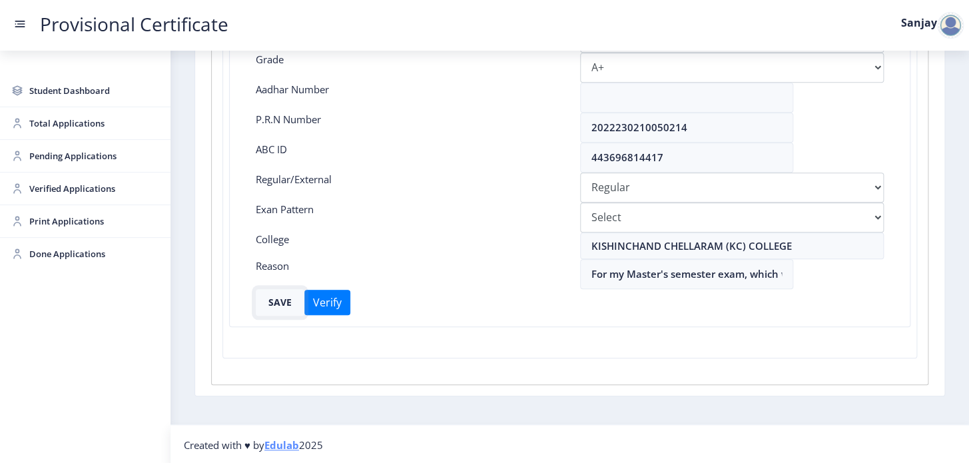
click at [273, 310] on button "SAVE" at bounding box center [280, 302] width 49 height 27
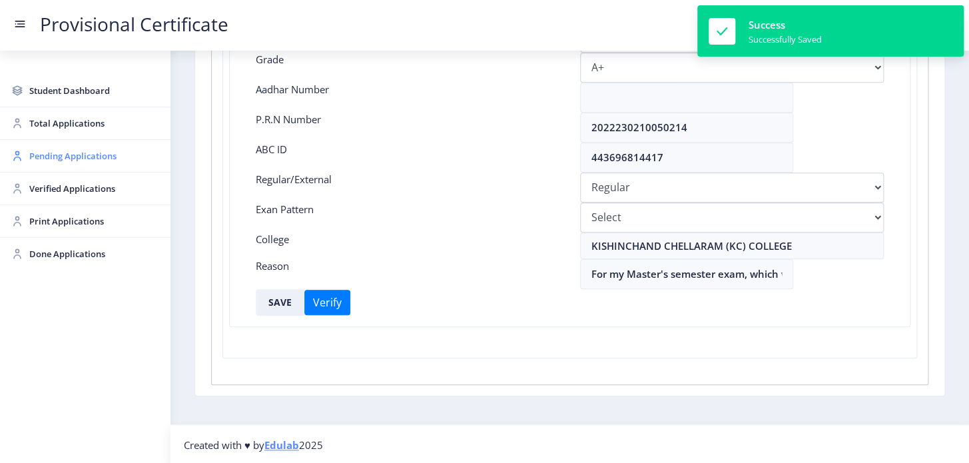
click at [50, 158] on span "Pending Applications" at bounding box center [94, 156] width 130 height 16
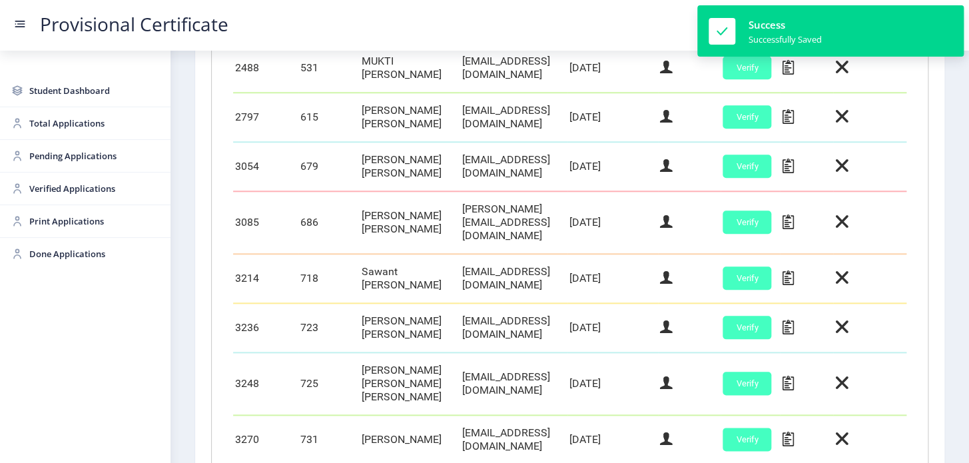
scroll to position [656, 0]
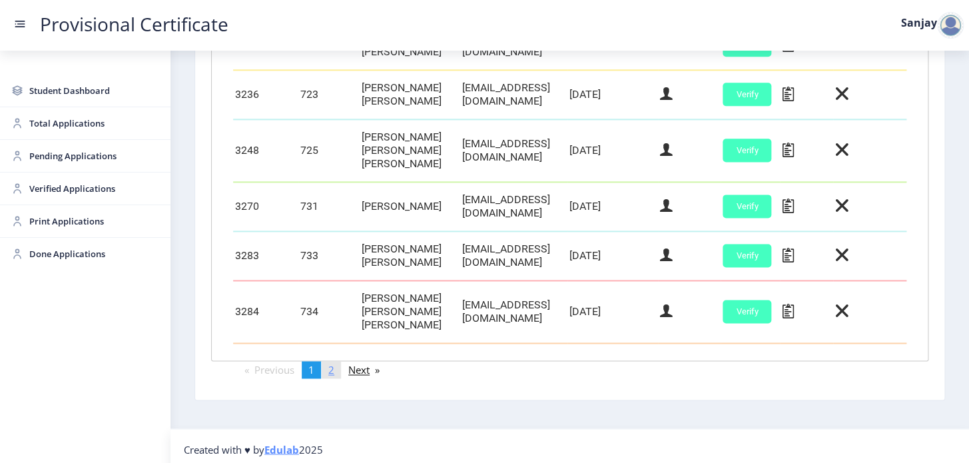
click at [334, 365] on span "2" at bounding box center [331, 369] width 6 height 13
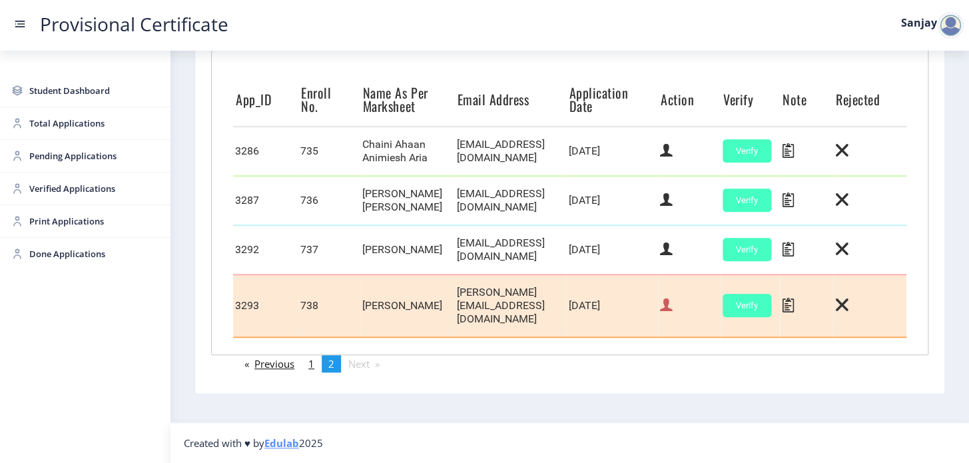
click at [672, 314] on icon at bounding box center [666, 304] width 13 height 17
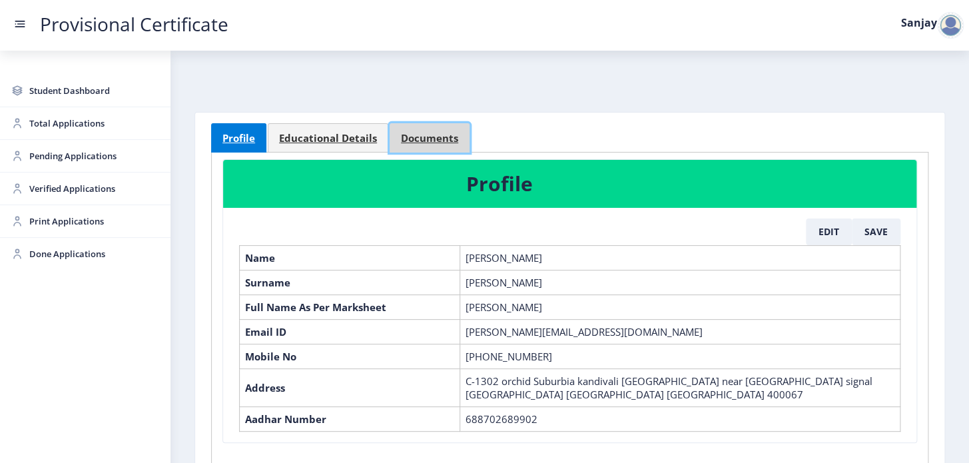
click at [429, 133] on span "Documents" at bounding box center [429, 138] width 57 height 10
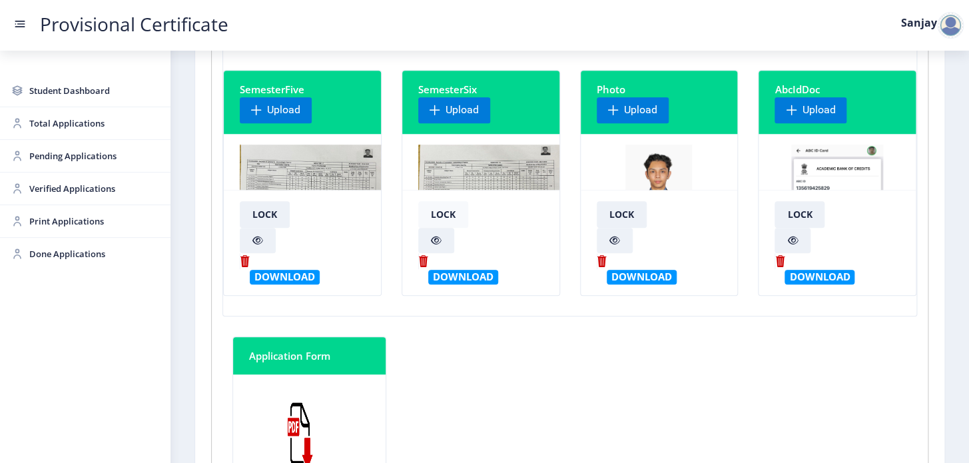
scroll to position [363, 0]
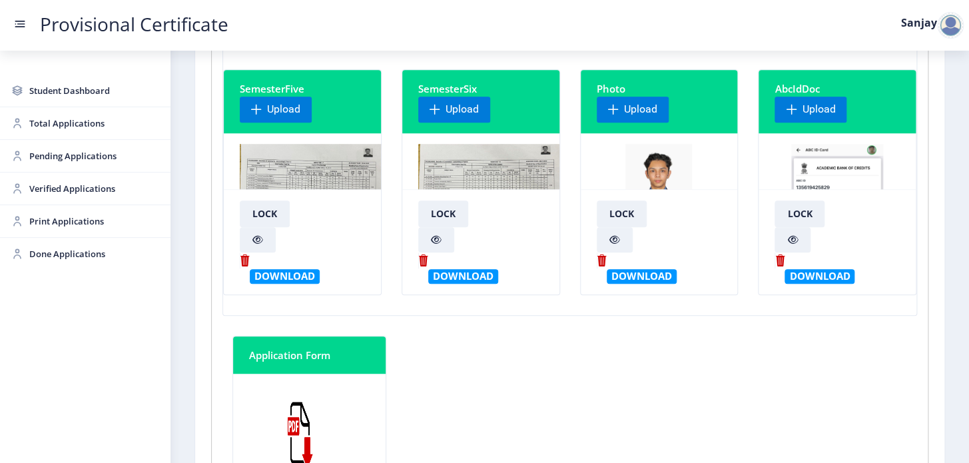
click at [479, 180] on img at bounding box center [491, 194] width 146 height 100
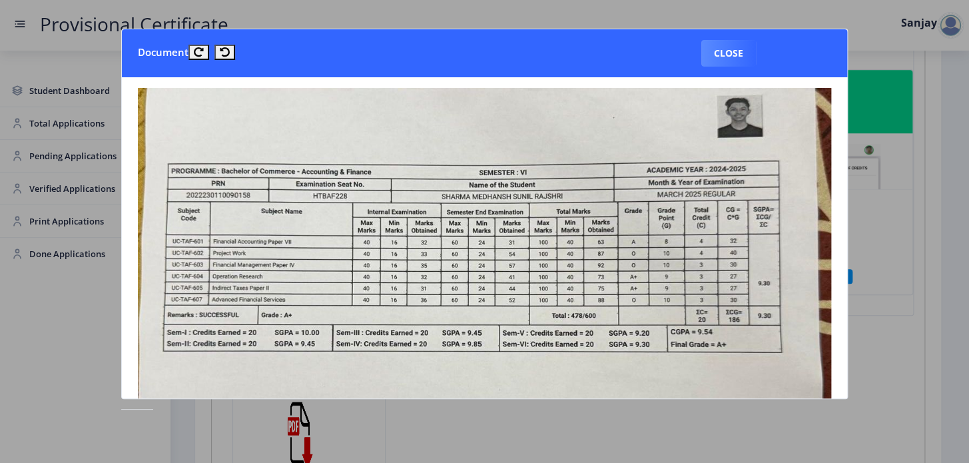
drag, startPoint x: 734, startPoint y: 56, endPoint x: 698, endPoint y: 82, distance: 43.8
click at [734, 56] on button "Close" at bounding box center [728, 53] width 55 height 27
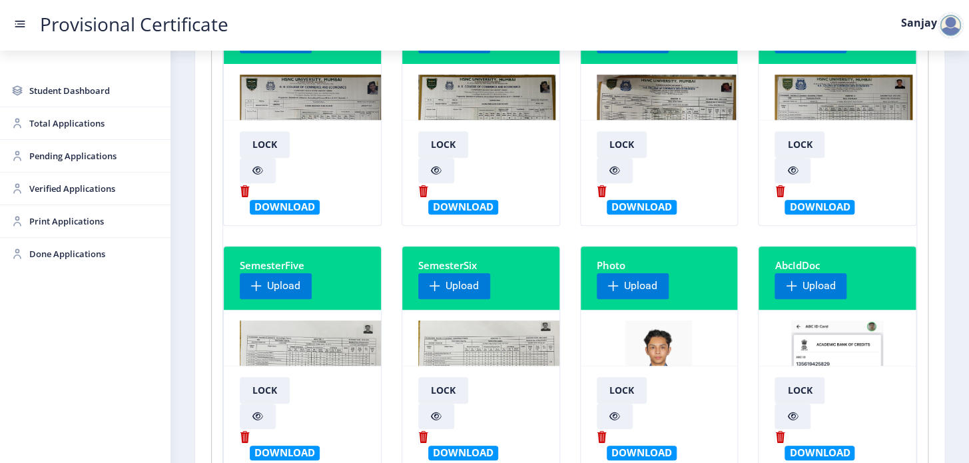
scroll to position [0, 0]
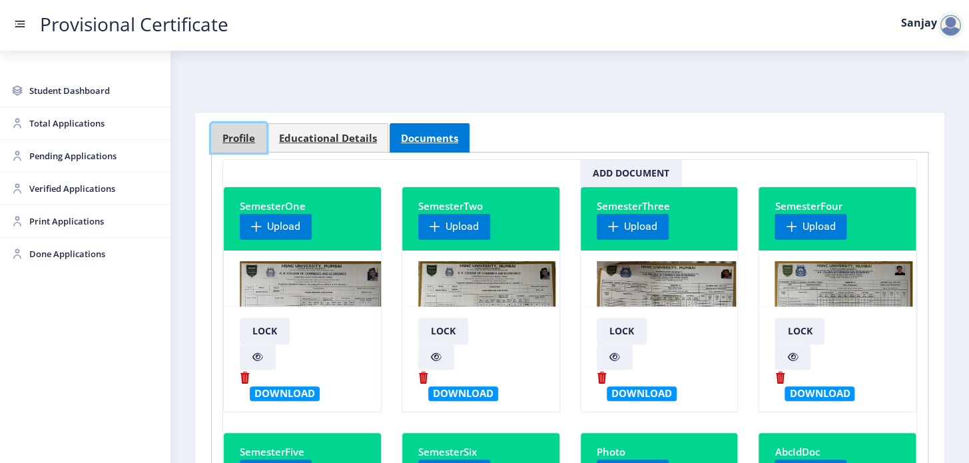
click at [233, 140] on span "Profile" at bounding box center [238, 138] width 33 height 10
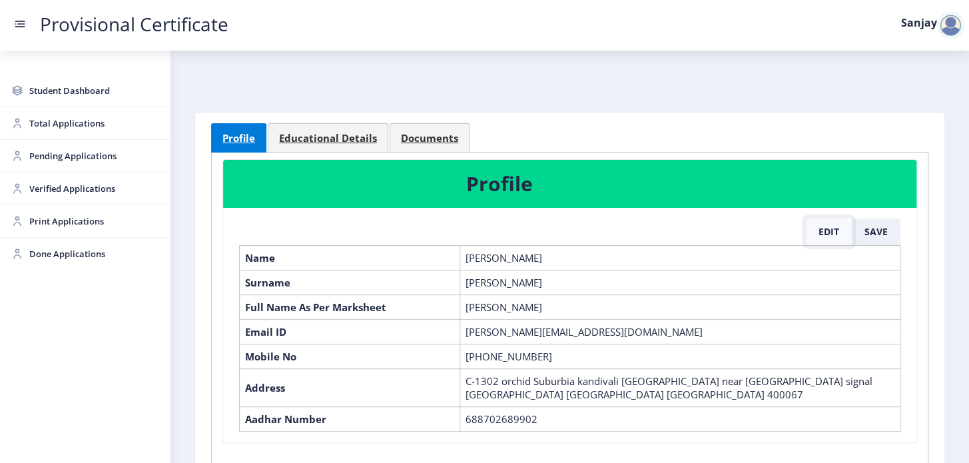
click at [826, 233] on button "Edit" at bounding box center [828, 231] width 46 height 27
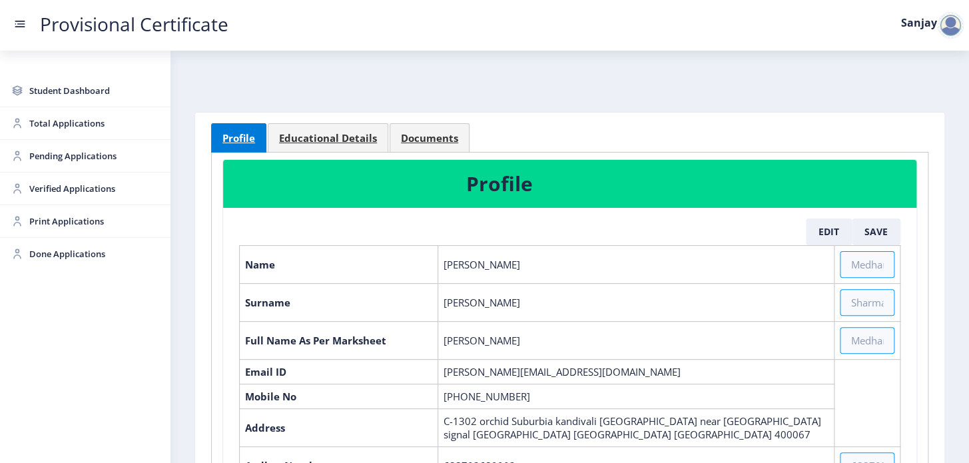
drag, startPoint x: 494, startPoint y: 340, endPoint x: 550, endPoint y: 337, distance: 56.0
click at [550, 337] on td "[PERSON_NAME]" at bounding box center [635, 340] width 396 height 38
copy td "[PERSON_NAME]"
click at [842, 334] on input "text" at bounding box center [866, 340] width 55 height 27
paste input "[PERSON_NAME]"
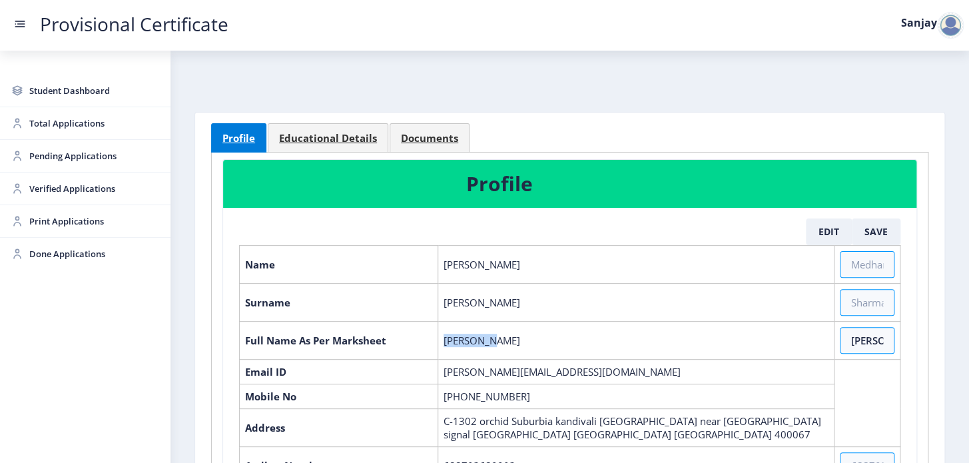
drag, startPoint x: 441, startPoint y: 337, endPoint x: 494, endPoint y: 337, distance: 52.6
click at [494, 337] on td "[PERSON_NAME]" at bounding box center [635, 340] width 396 height 38
copy td "[PERSON_NAME]"
click at [884, 339] on input "[PERSON_NAME]" at bounding box center [866, 340] width 55 height 27
click at [883, 344] on input "[PERSON_NAME]" at bounding box center [866, 340] width 55 height 27
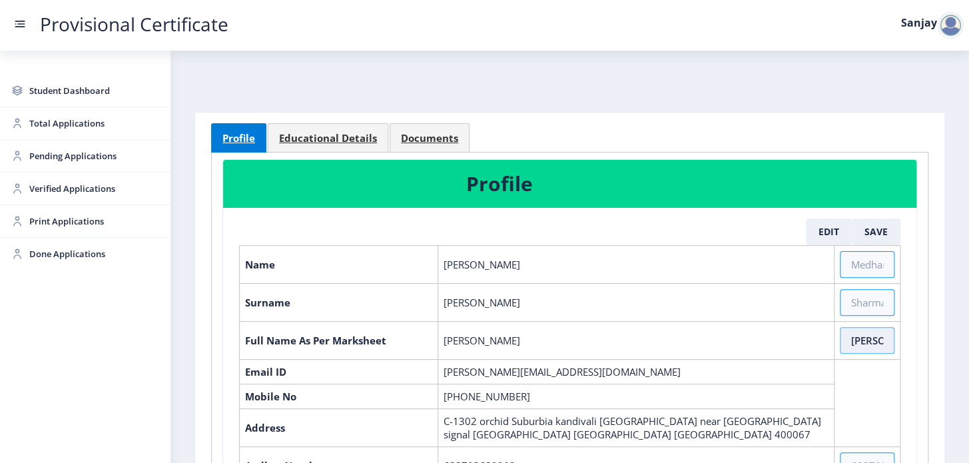
click at [877, 332] on input "[PERSON_NAME]" at bounding box center [866, 340] width 55 height 27
paste input "[PERSON_NAME]"
type input "[PERSON_NAME] [PERSON_NAME]"
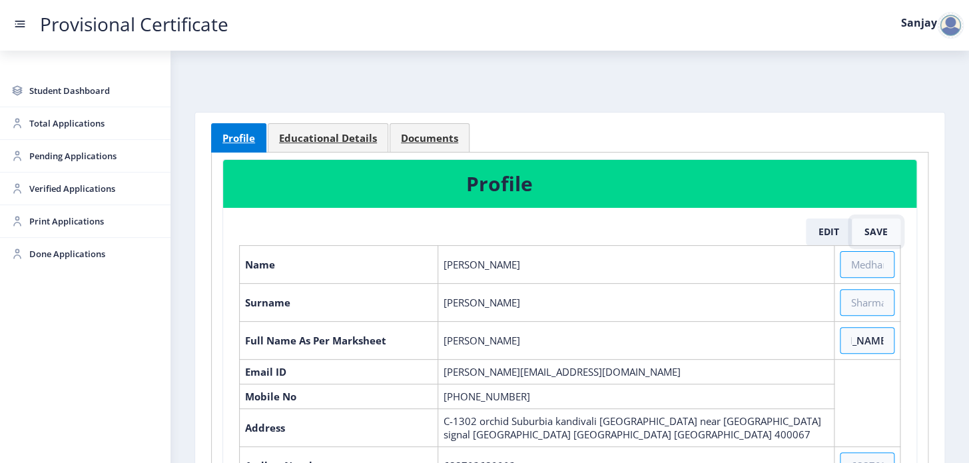
scroll to position [0, 0]
click at [877, 230] on button "Save" at bounding box center [875, 231] width 49 height 27
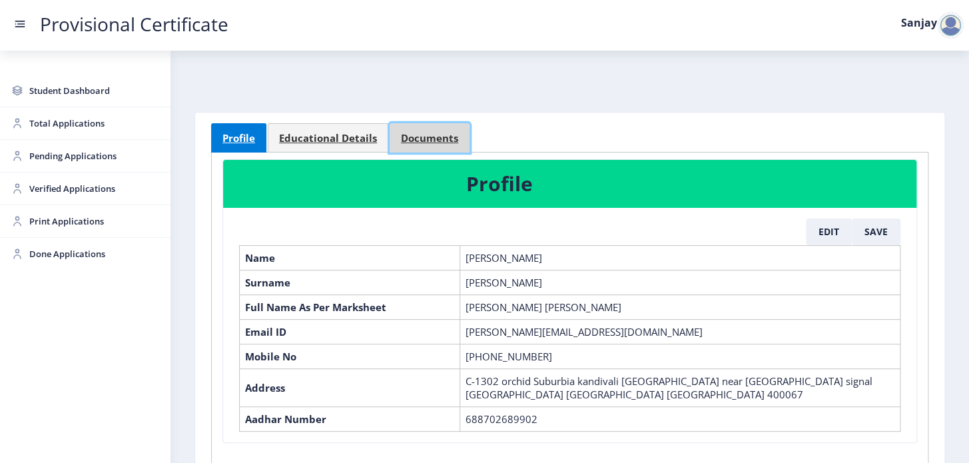
click at [450, 136] on span "Documents" at bounding box center [429, 138] width 57 height 10
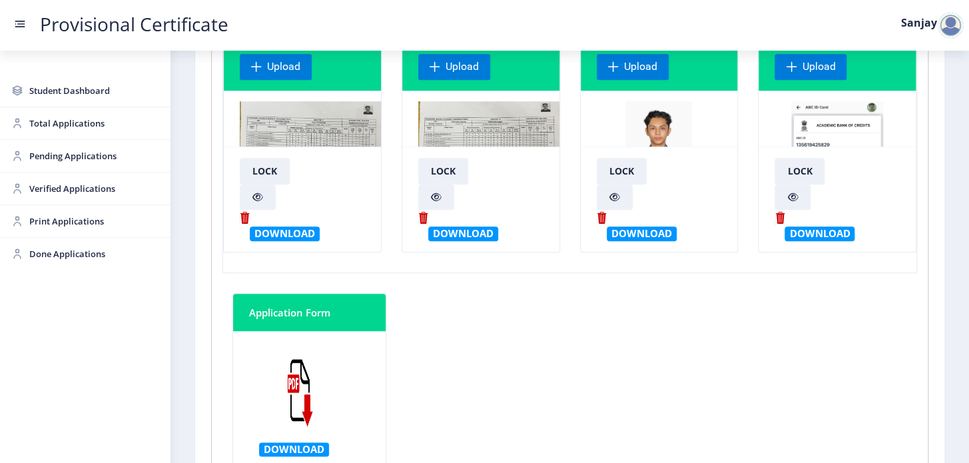
scroll to position [423, 0]
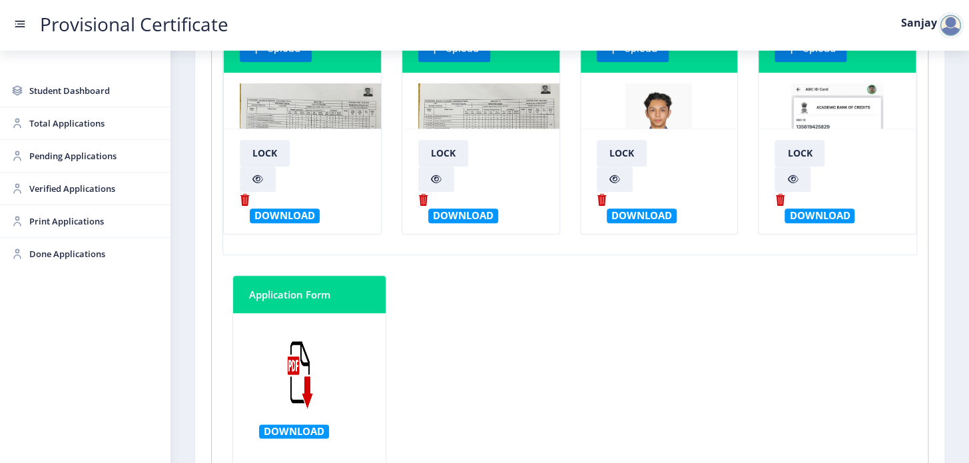
click at [489, 115] on img at bounding box center [491, 133] width 146 height 100
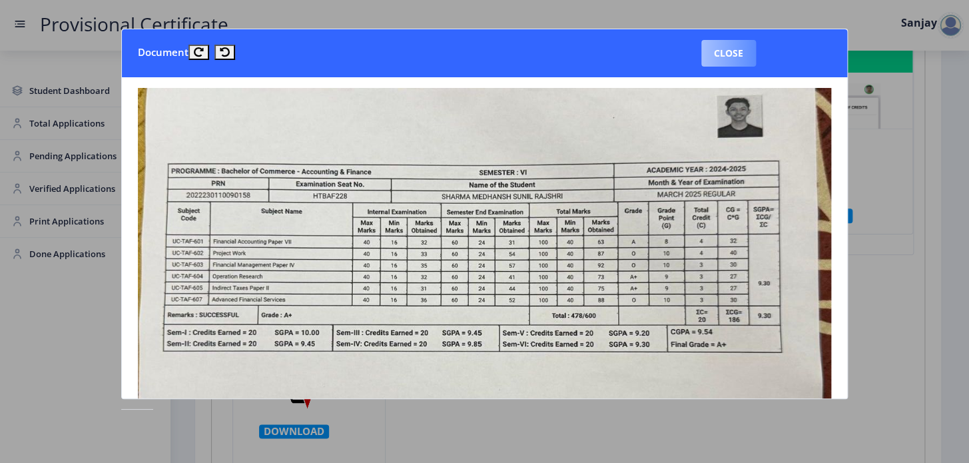
click at [726, 53] on button "Close" at bounding box center [728, 53] width 55 height 27
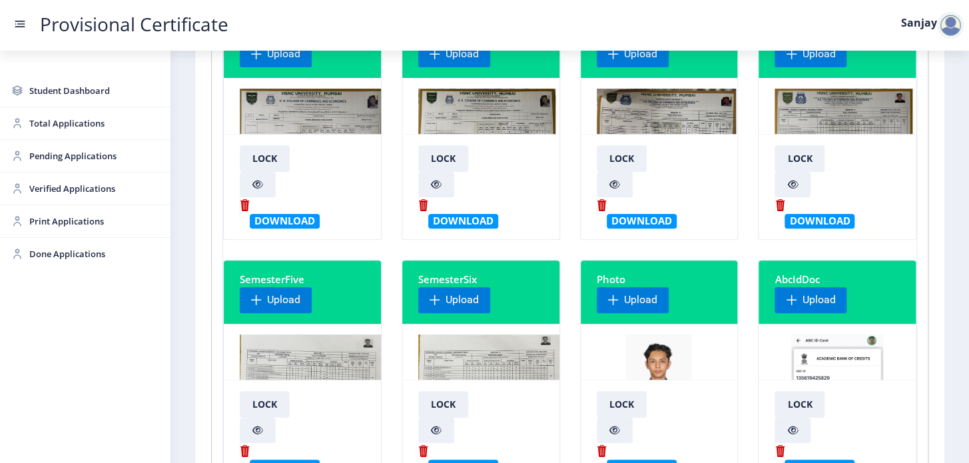
scroll to position [0, 0]
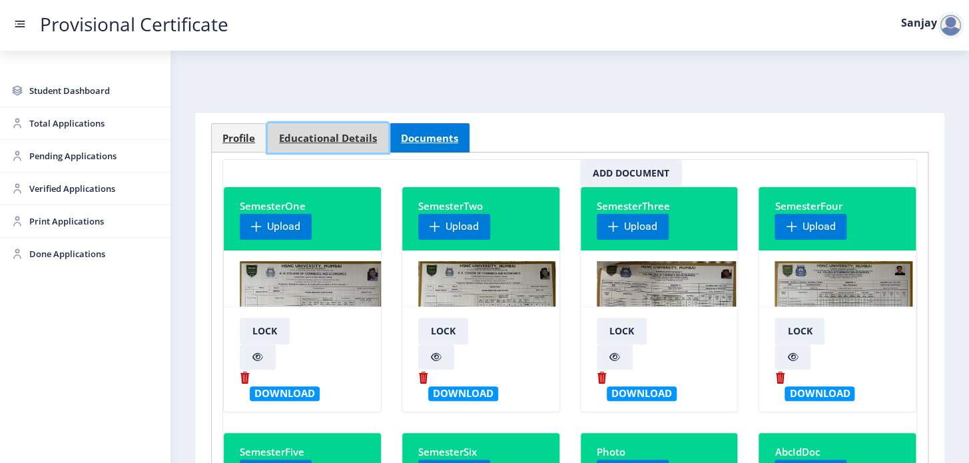
click at [361, 144] on link "Educational Details" at bounding box center [328, 137] width 120 height 29
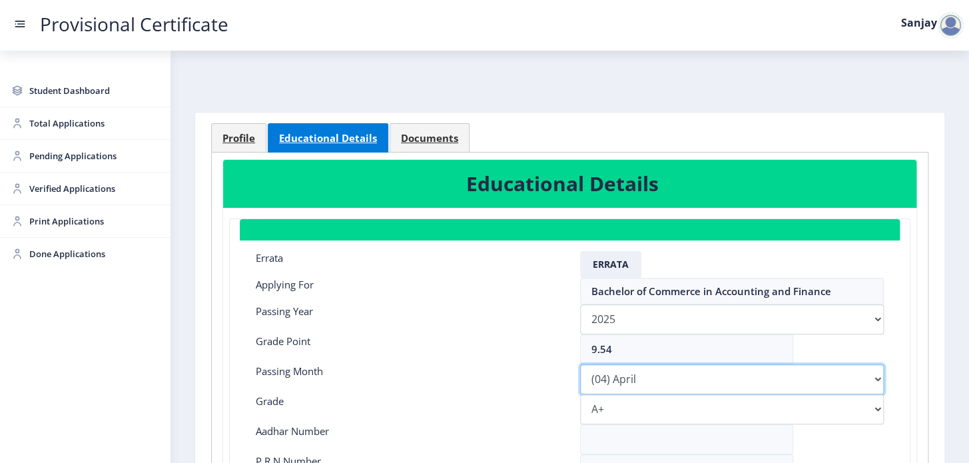
click at [876, 379] on select "Please select PassingMonth (01) January (02) February (03) March (04) April (05…" at bounding box center [732, 379] width 304 height 30
select select "March"
click at [580, 364] on select "Please select PassingMonth (01) January (02) February (03) March (04) April (05…" at bounding box center [732, 379] width 304 height 30
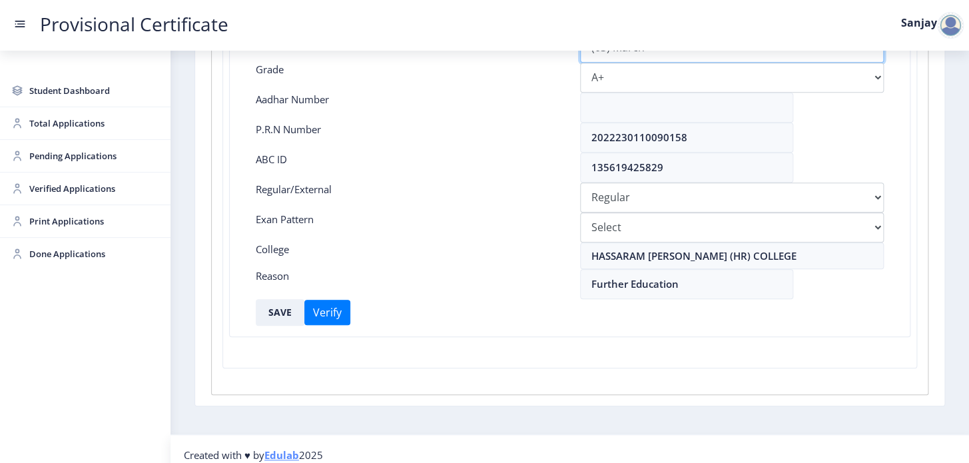
scroll to position [341, 0]
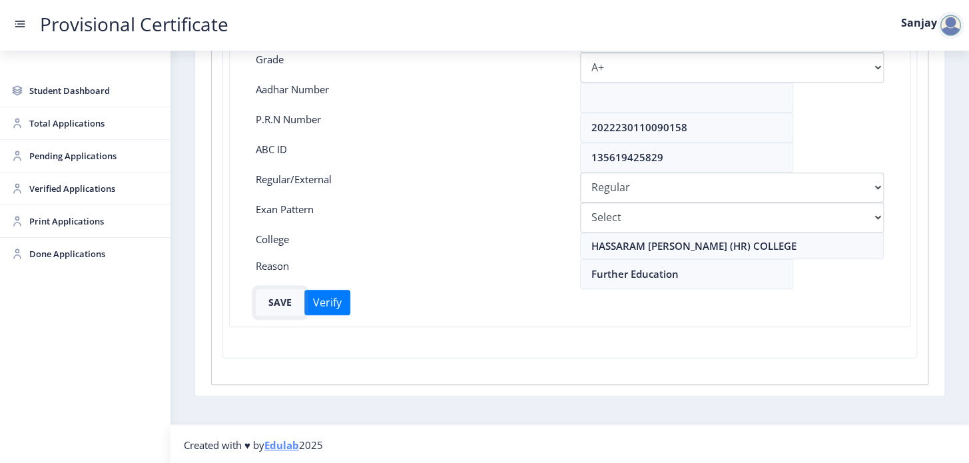
click at [283, 297] on button "SAVE" at bounding box center [280, 302] width 49 height 27
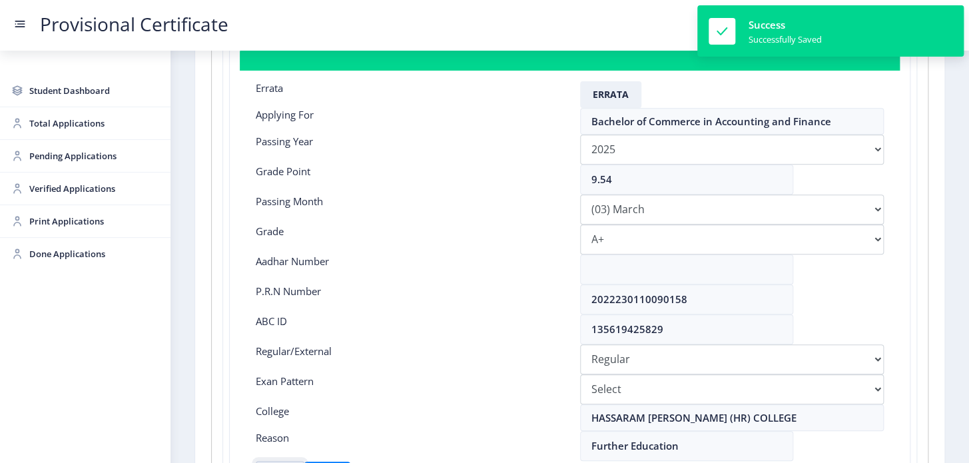
scroll to position [0, 0]
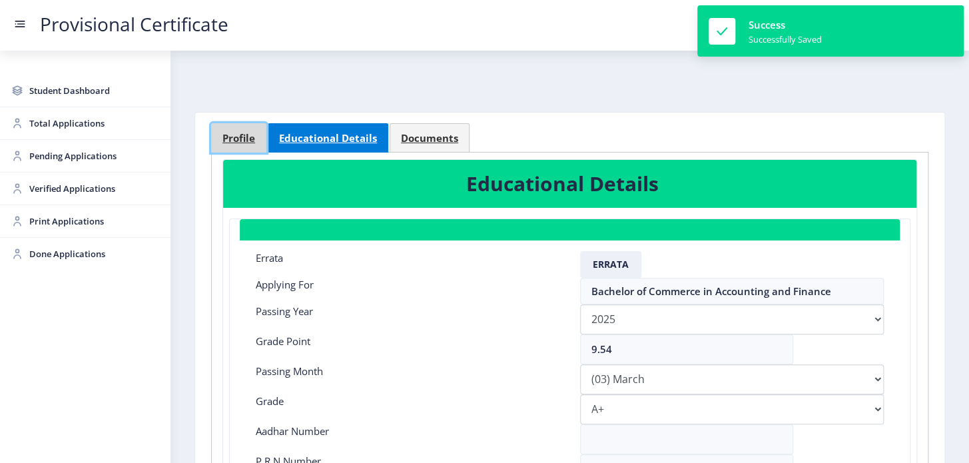
click at [237, 133] on span "Profile" at bounding box center [238, 138] width 33 height 10
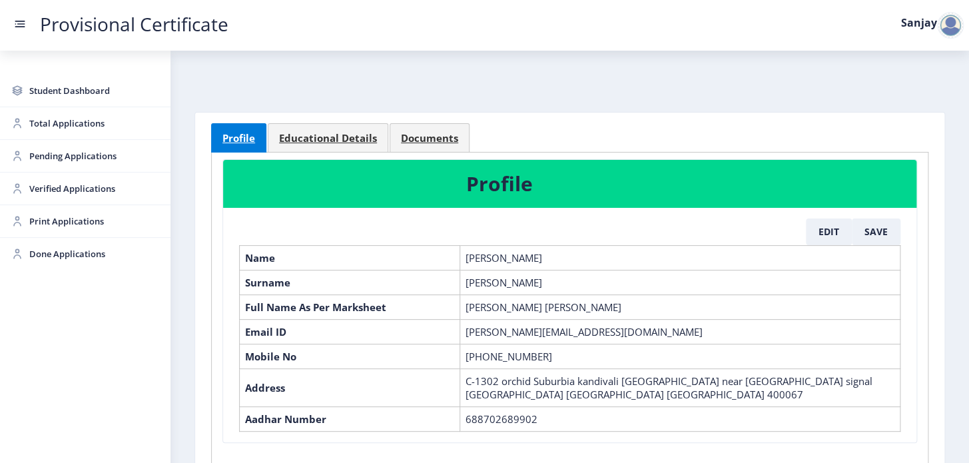
drag, startPoint x: 467, startPoint y: 304, endPoint x: 626, endPoint y: 298, distance: 159.9
click at [625, 298] on td "[PERSON_NAME] [PERSON_NAME]" at bounding box center [679, 306] width 440 height 25
click at [644, 295] on td "[PERSON_NAME] [PERSON_NAME]" at bounding box center [679, 306] width 440 height 25
click at [473, 296] on td "[PERSON_NAME] [PERSON_NAME]" at bounding box center [679, 306] width 440 height 25
drag, startPoint x: 465, startPoint y: 303, endPoint x: 630, endPoint y: 299, distance: 165.1
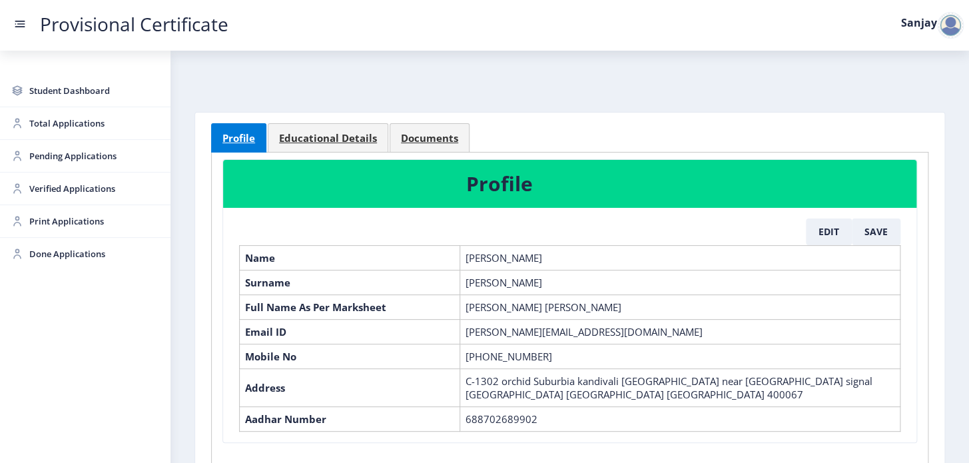
click at [630, 300] on td "[PERSON_NAME] [PERSON_NAME]" at bounding box center [679, 306] width 440 height 25
copy td "[PERSON_NAME] [PERSON_NAME]"
click at [353, 136] on span "Educational Details" at bounding box center [328, 138] width 98 height 10
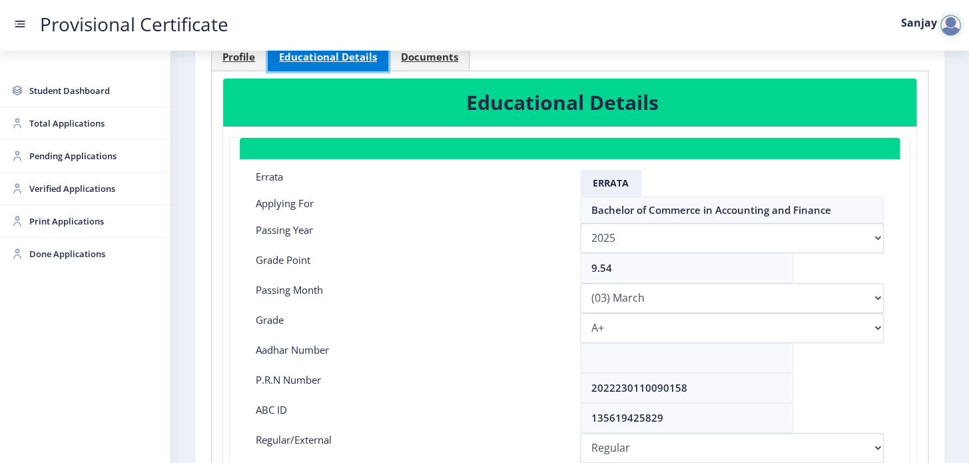
scroll to position [181, 0]
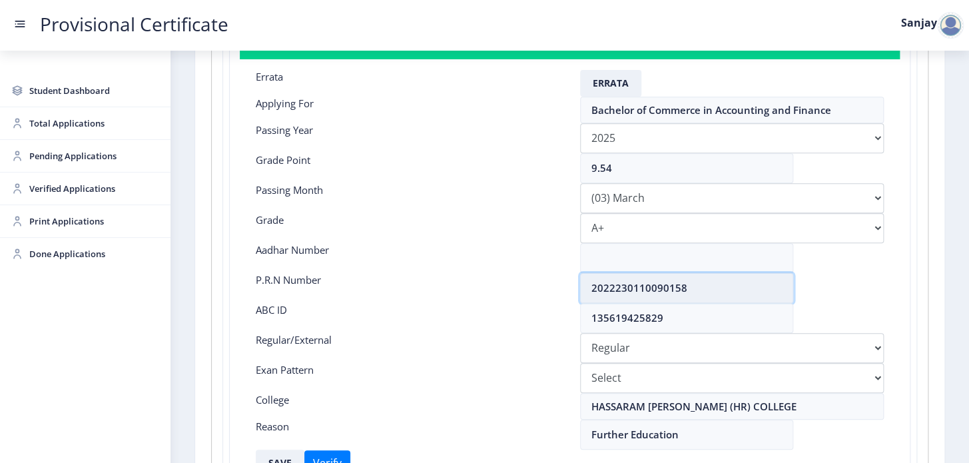
drag, startPoint x: 587, startPoint y: 280, endPoint x: 712, endPoint y: 286, distance: 124.6
click at [712, 286] on input "2022230110090158" at bounding box center [686, 288] width 213 height 30
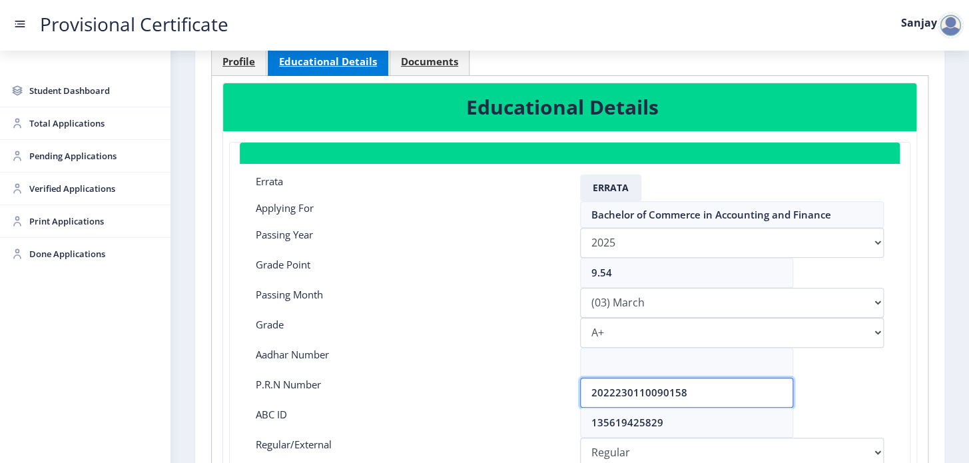
scroll to position [0, 0]
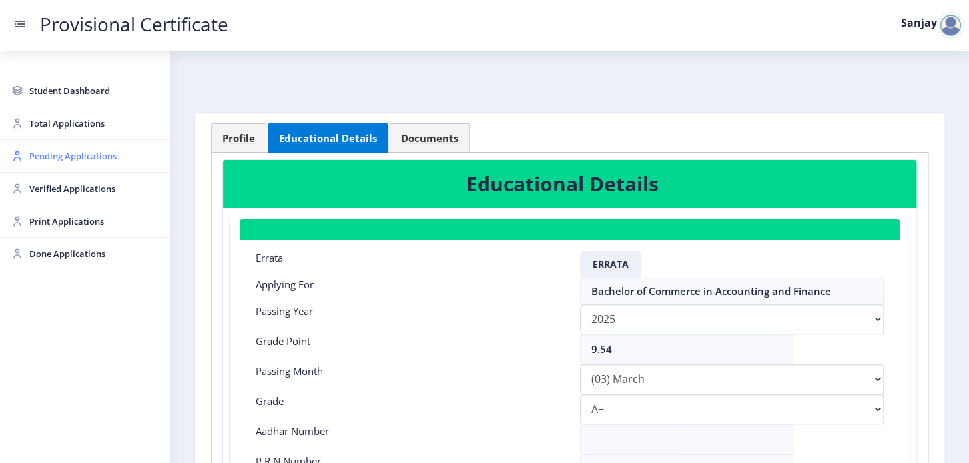
click at [63, 152] on span "Pending Applications" at bounding box center [94, 156] width 130 height 16
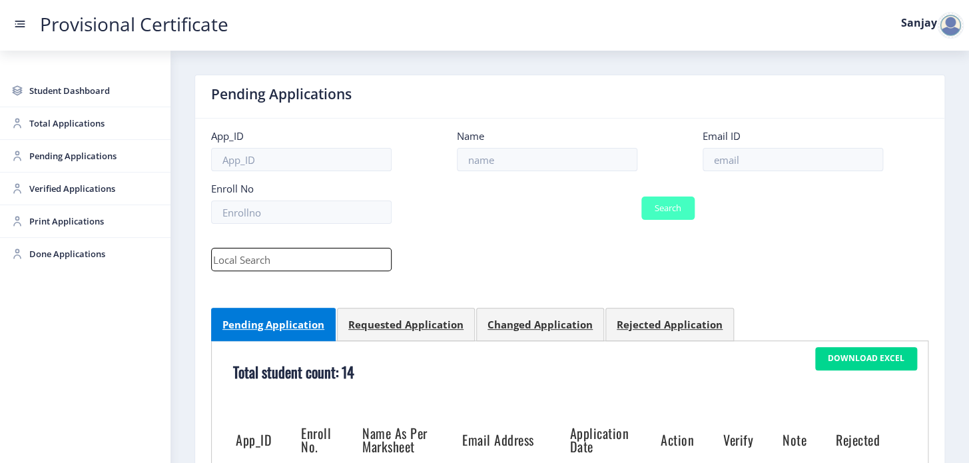
click at [952, 27] on div at bounding box center [950, 25] width 27 height 27
click at [923, 98] on span "Log out" at bounding box center [915, 97] width 85 height 16
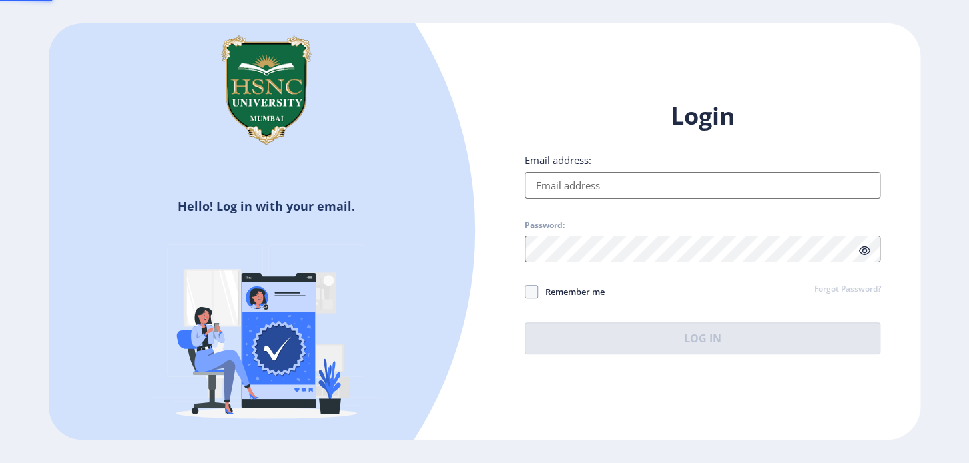
type input "[EMAIL_ADDRESS][DOMAIN_NAME]"
